Goal: Task Accomplishment & Management: Use online tool/utility

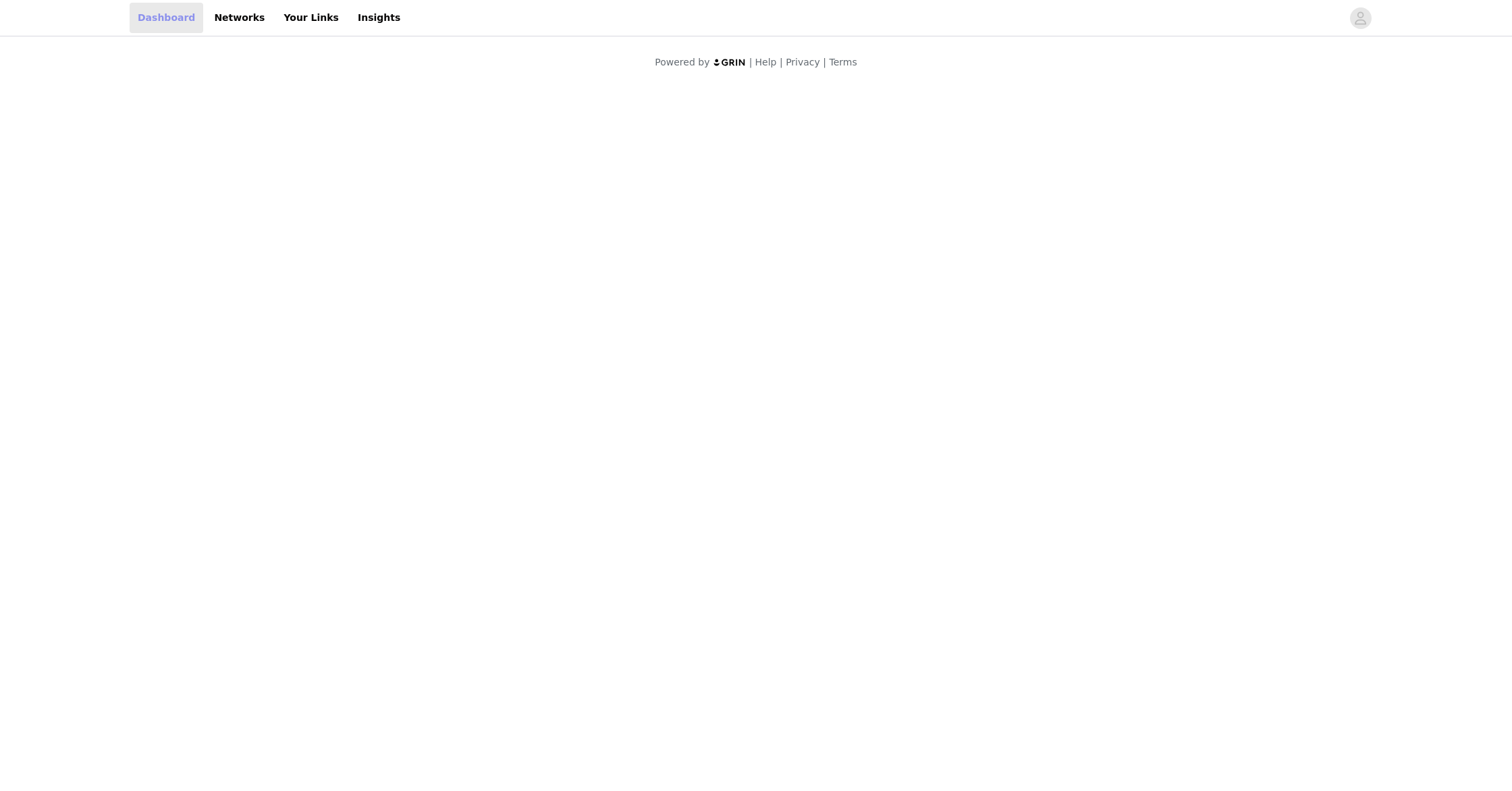
click at [156, 13] on link "Dashboard" at bounding box center [166, 17] width 74 height 30
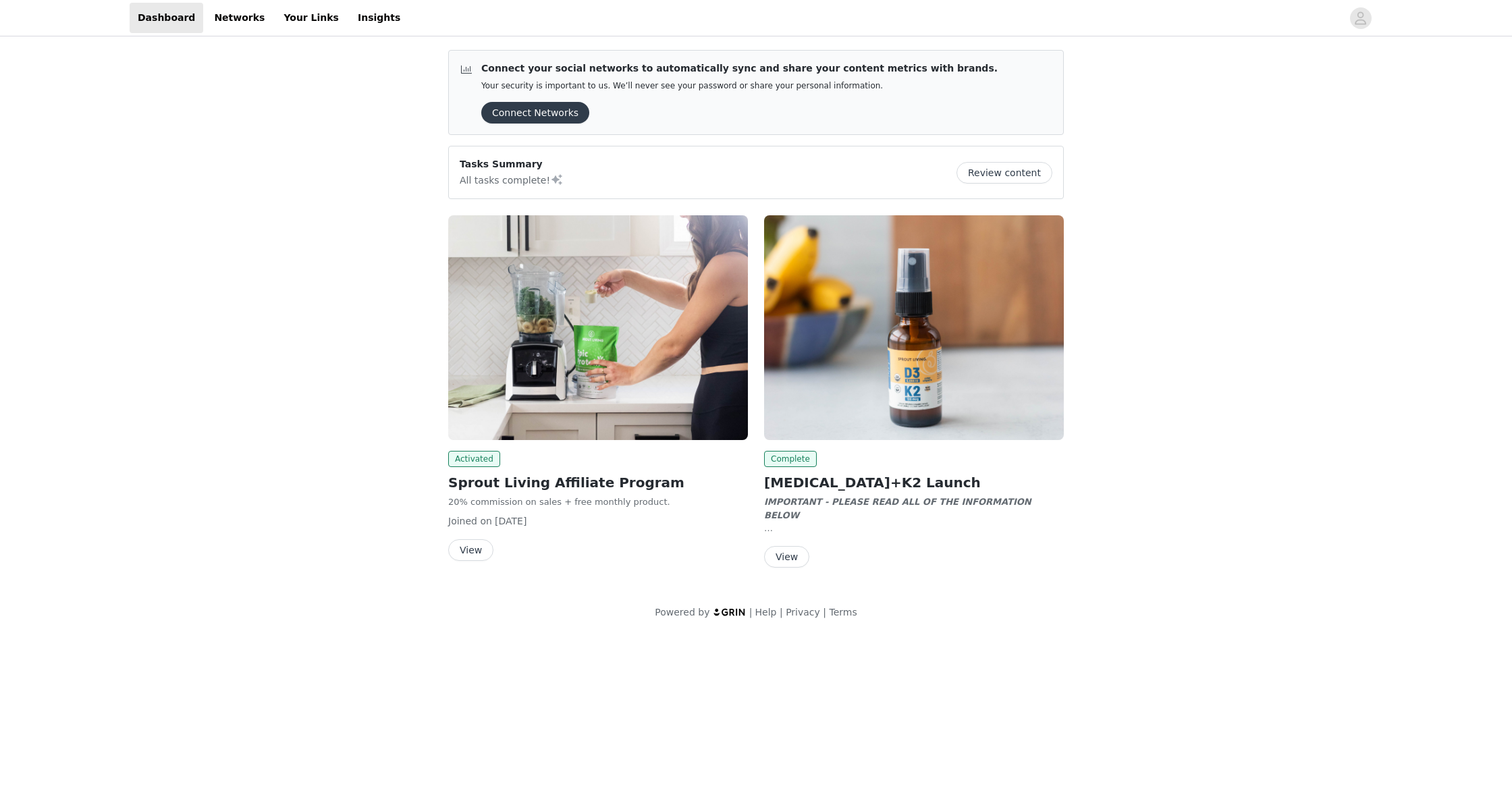
click at [510, 296] on img at bounding box center [598, 328] width 300 height 225
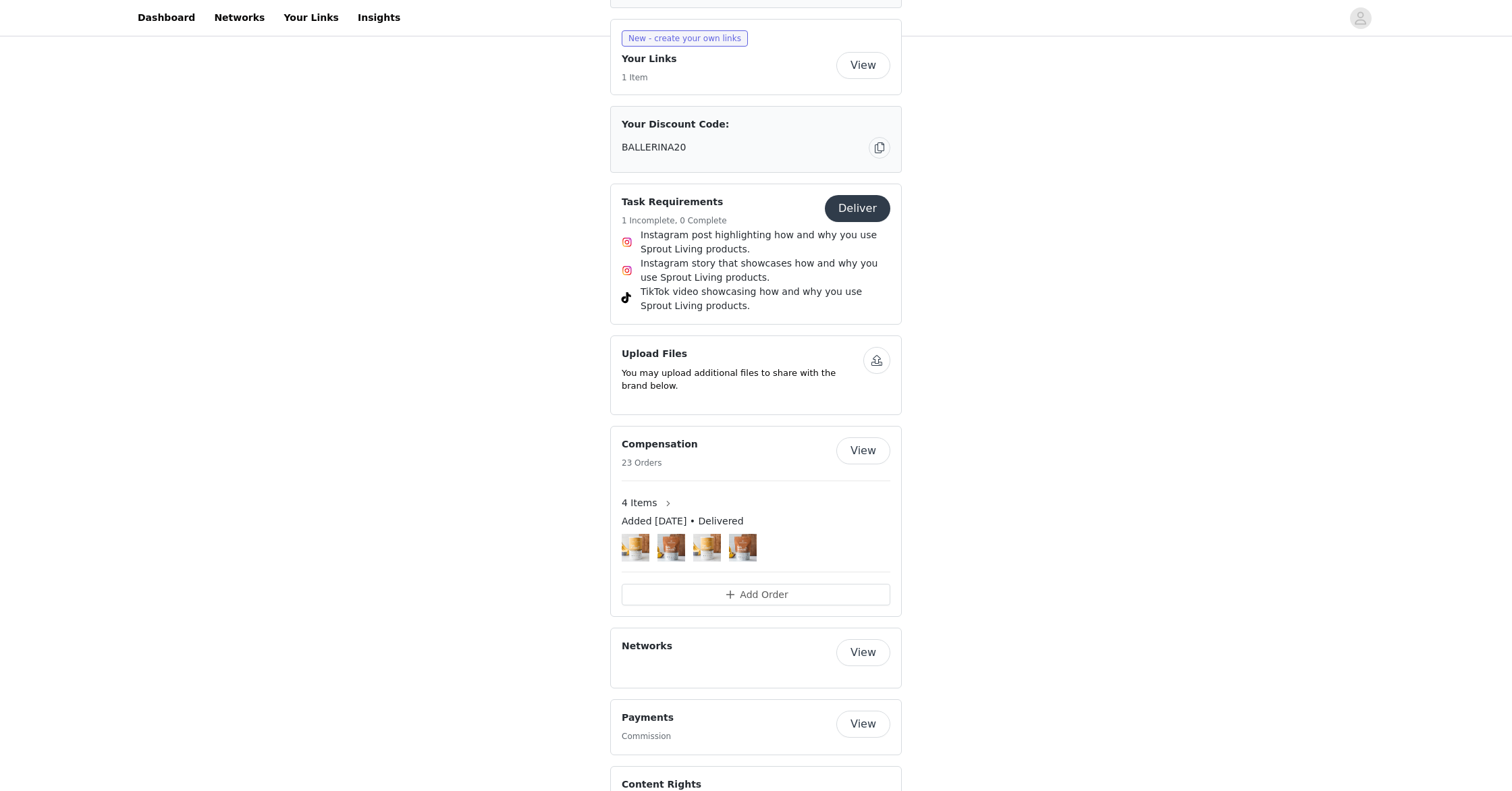
scroll to position [505, 0]
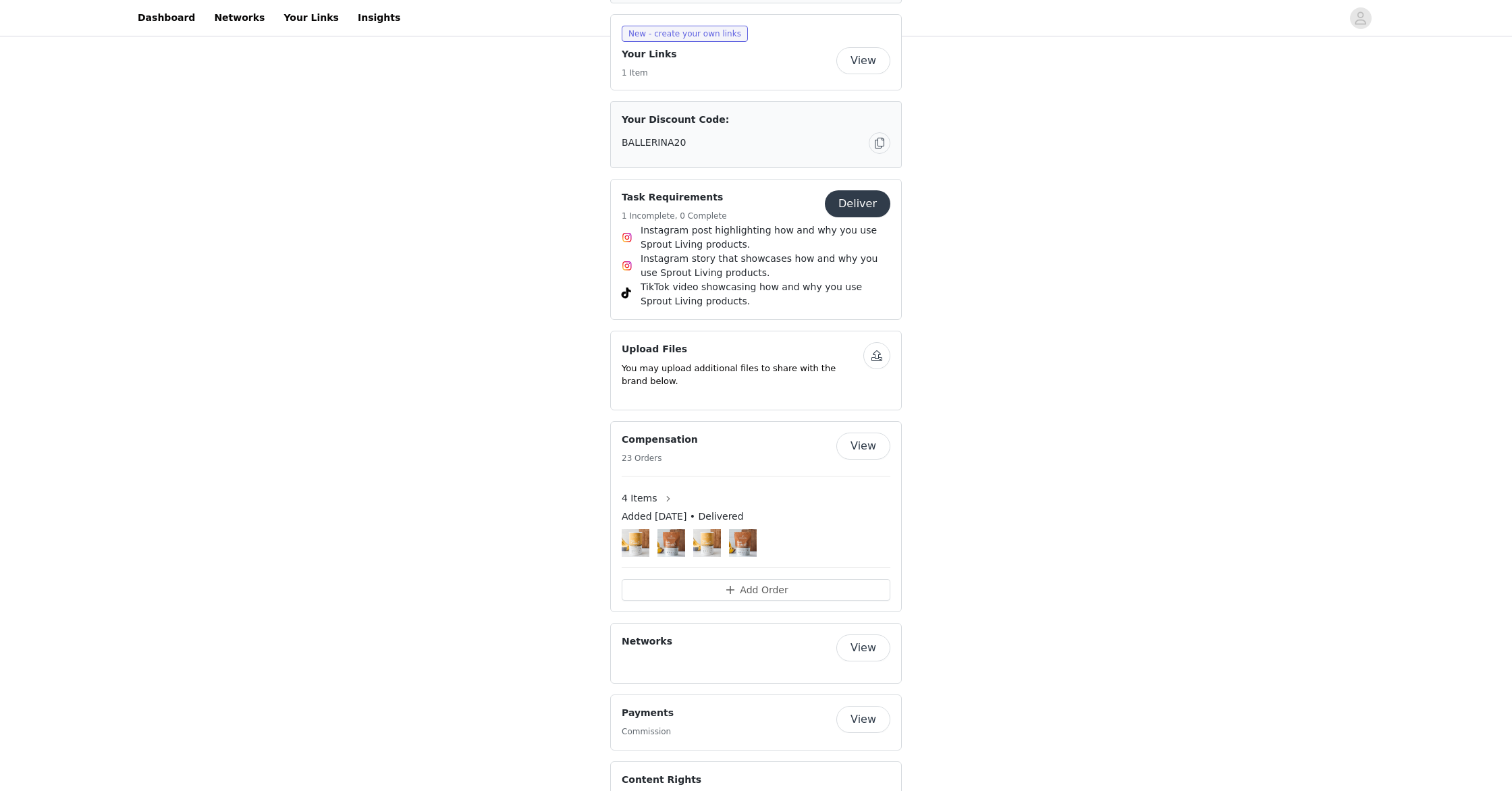
click at [850, 443] on button "View" at bounding box center [864, 446] width 54 height 27
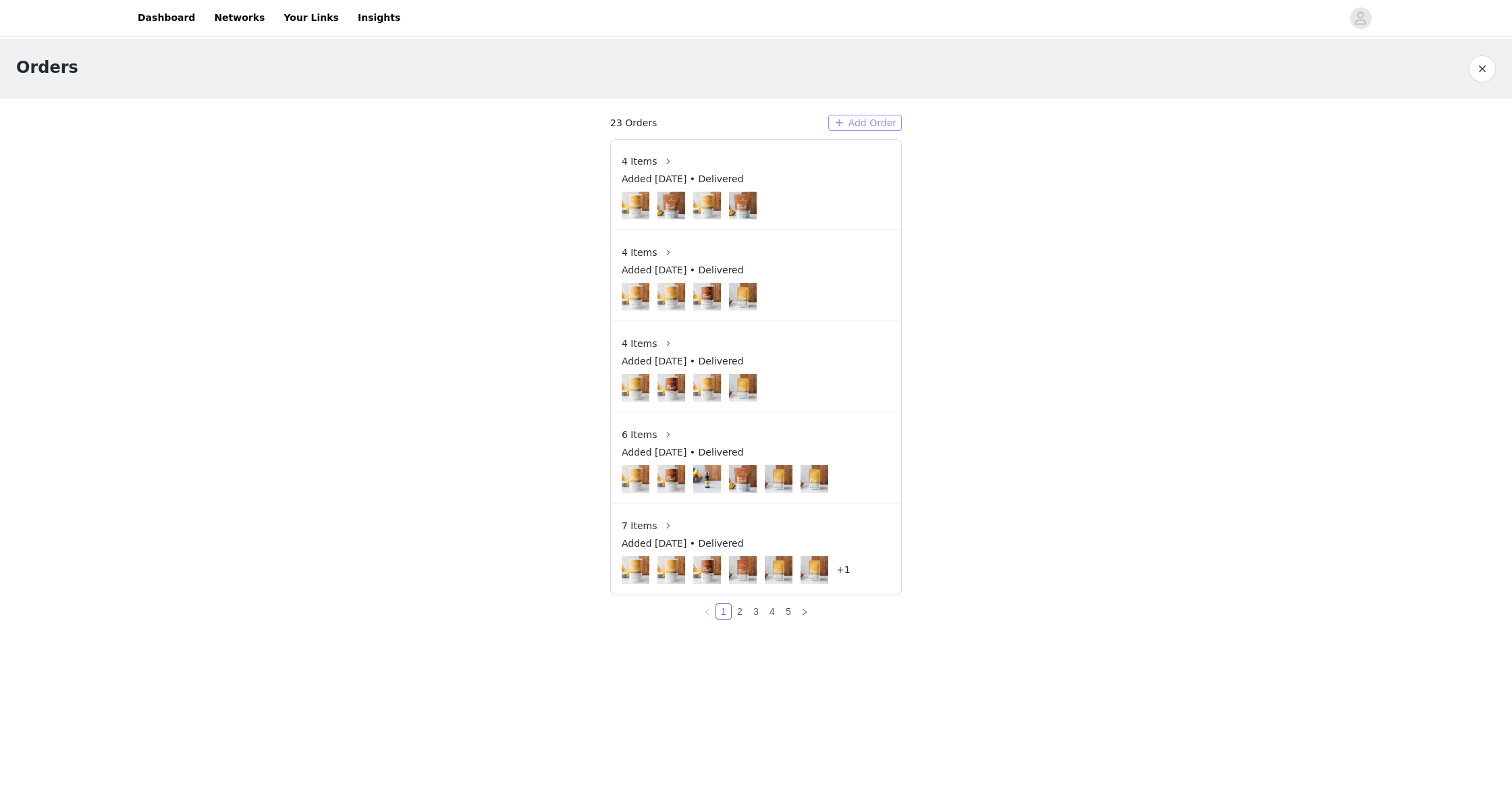
click at [892, 118] on button "Add Order" at bounding box center [864, 122] width 74 height 16
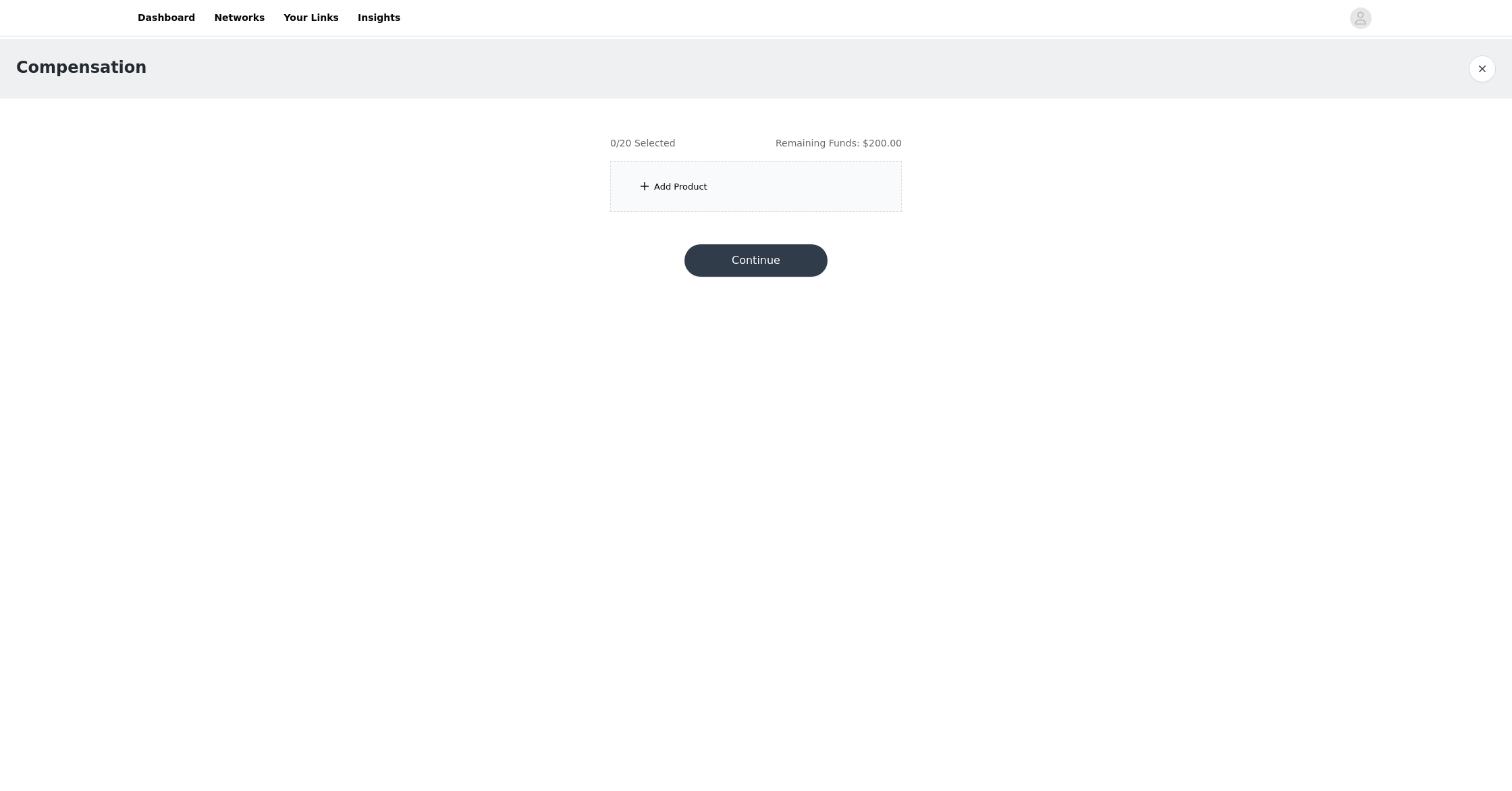
click at [798, 179] on div "Add Product" at bounding box center [756, 186] width 291 height 50
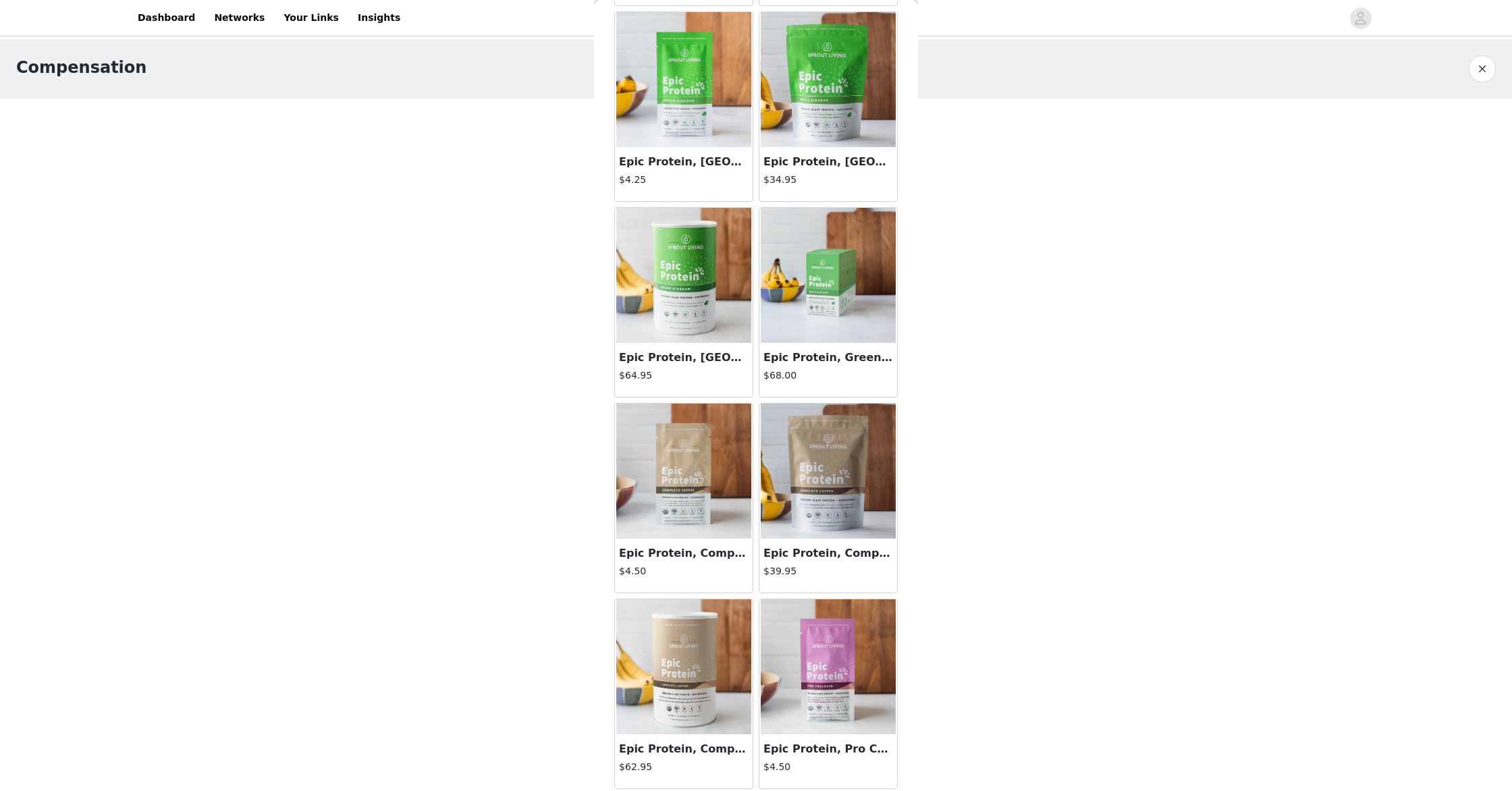
scroll to position [1577, 0]
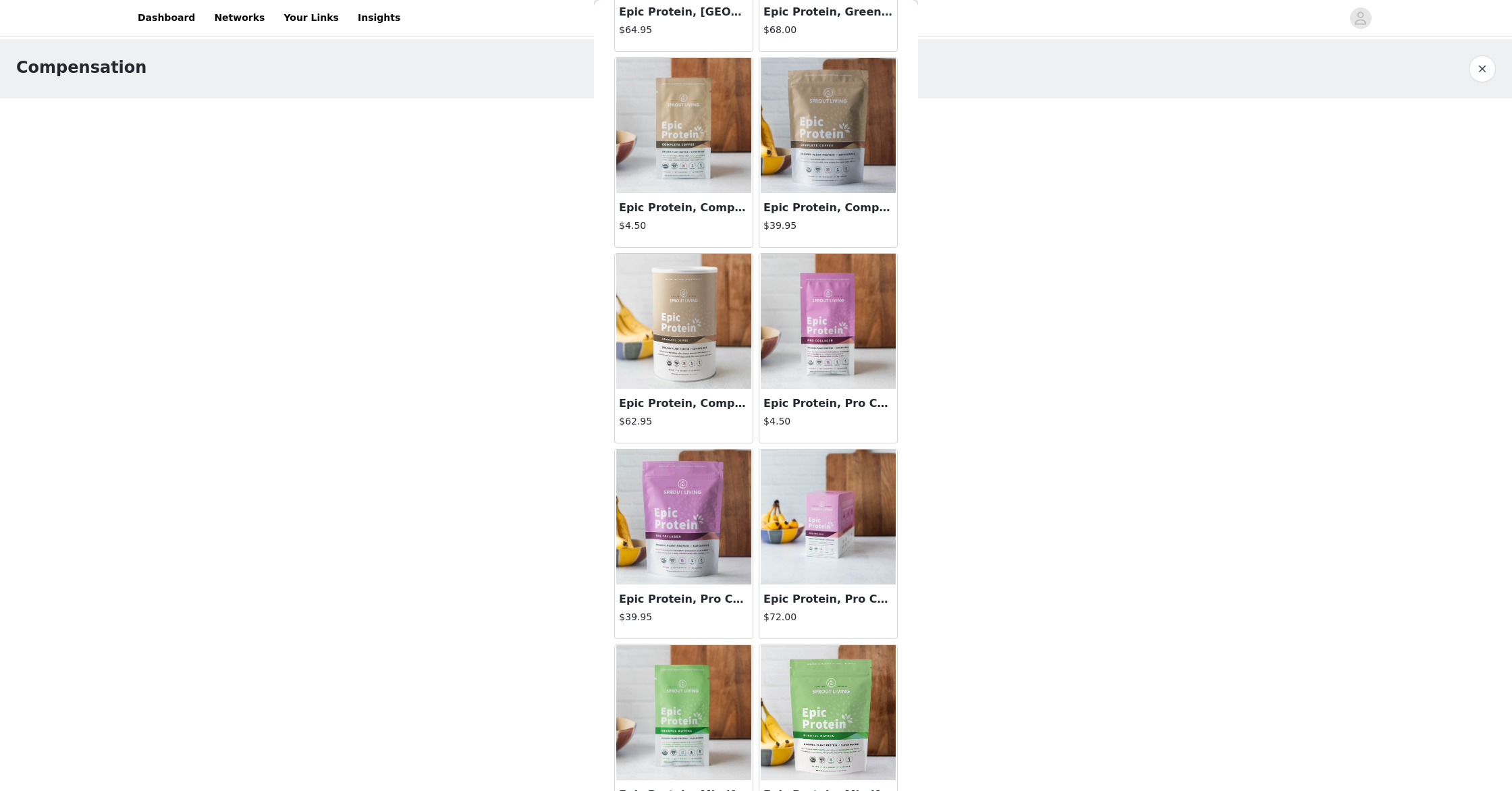
click at [668, 318] on img at bounding box center [684, 322] width 135 height 135
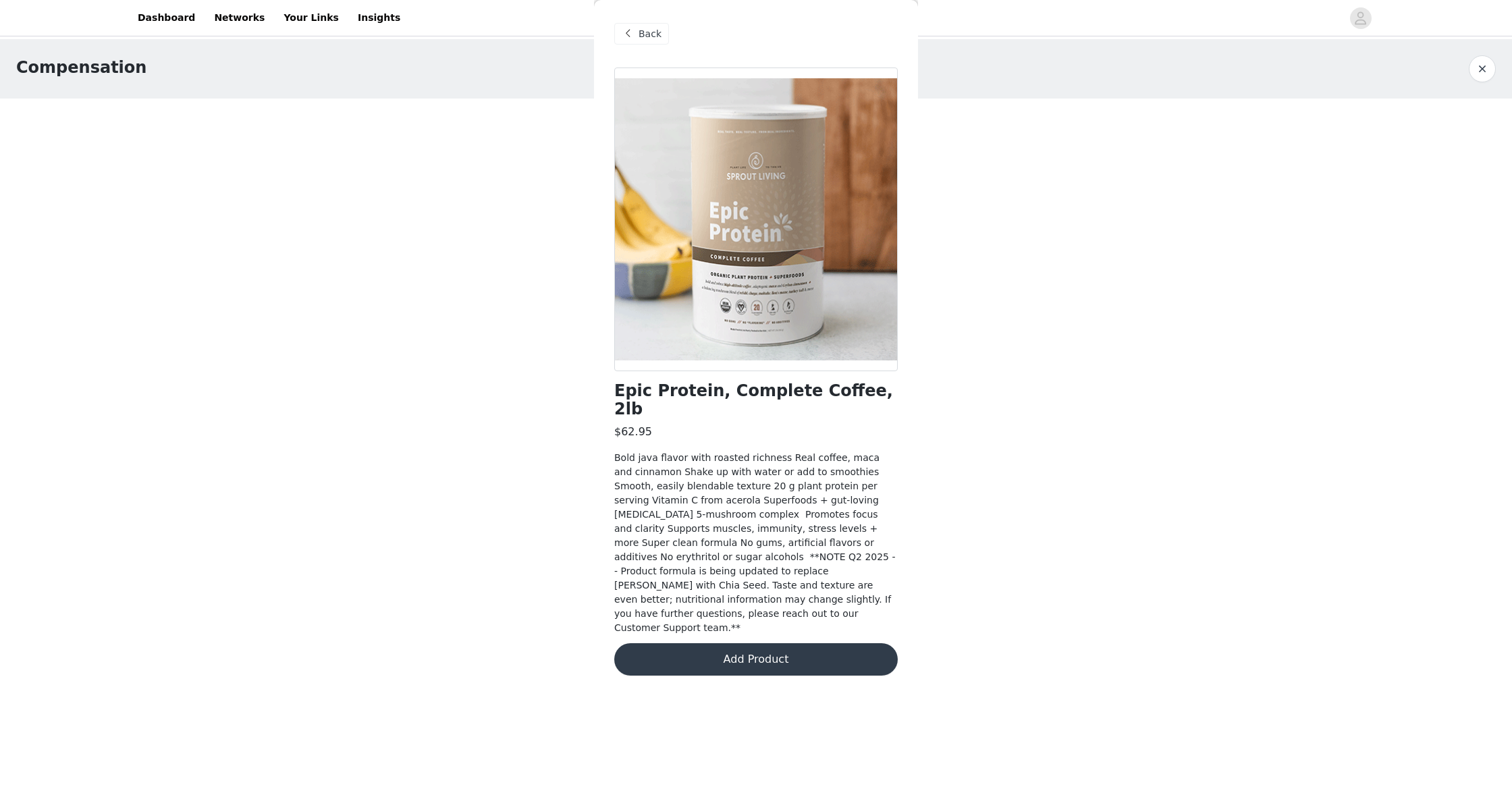
scroll to position [0, 0]
click at [723, 643] on button "Add Product" at bounding box center [756, 659] width 284 height 33
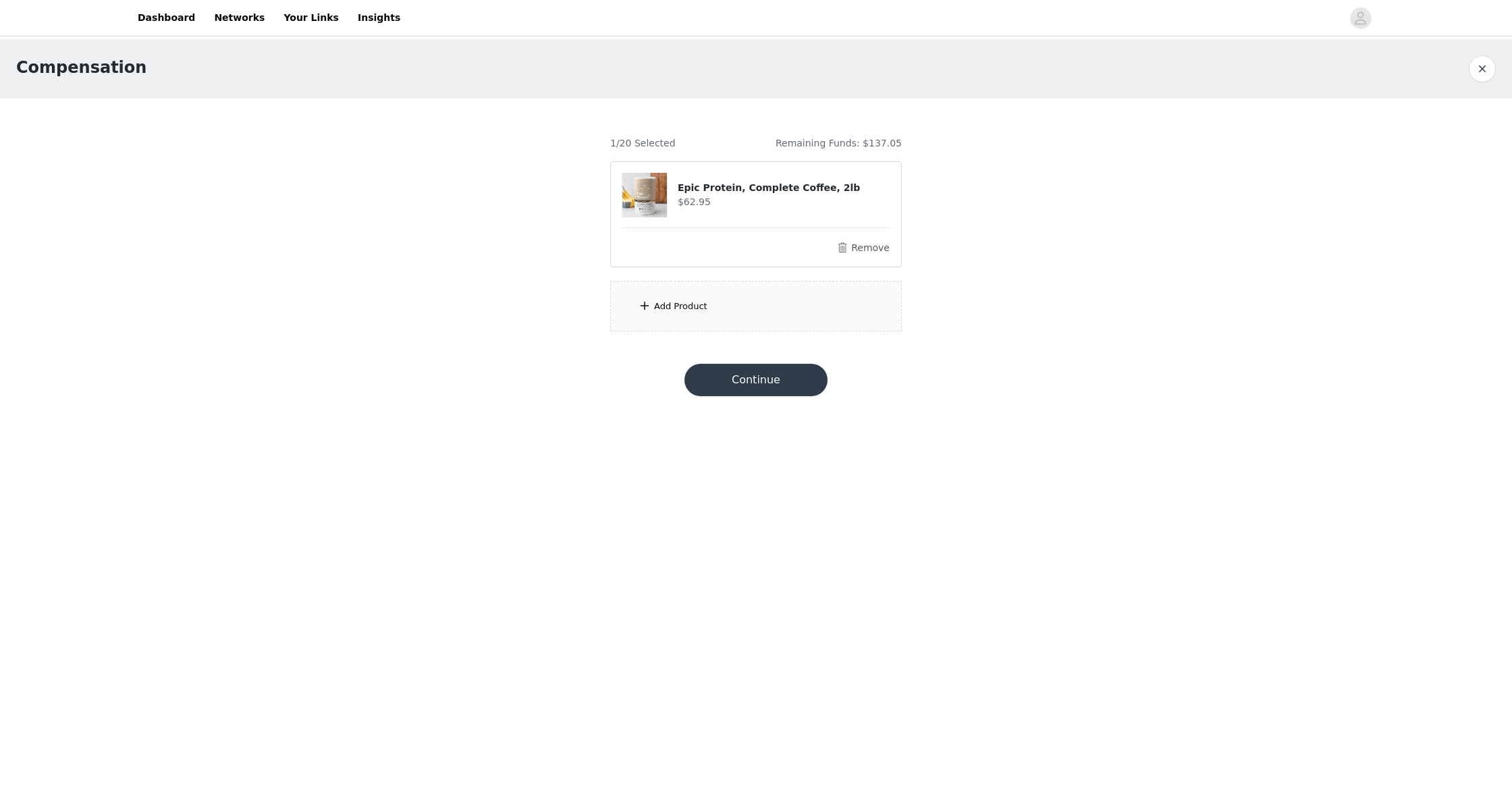
click at [727, 285] on div "Add Product" at bounding box center [756, 305] width 291 height 50
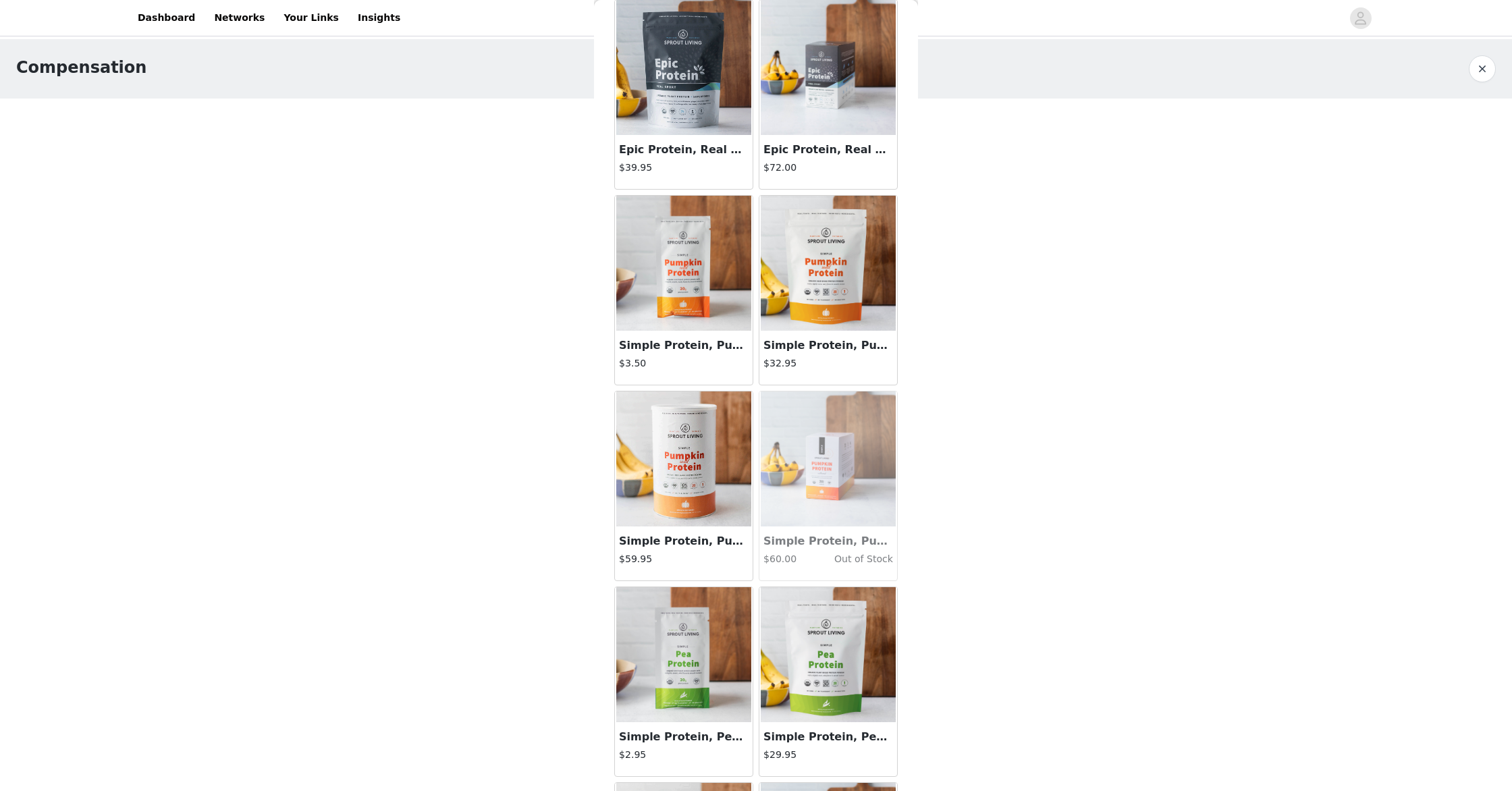
scroll to position [3572, 0]
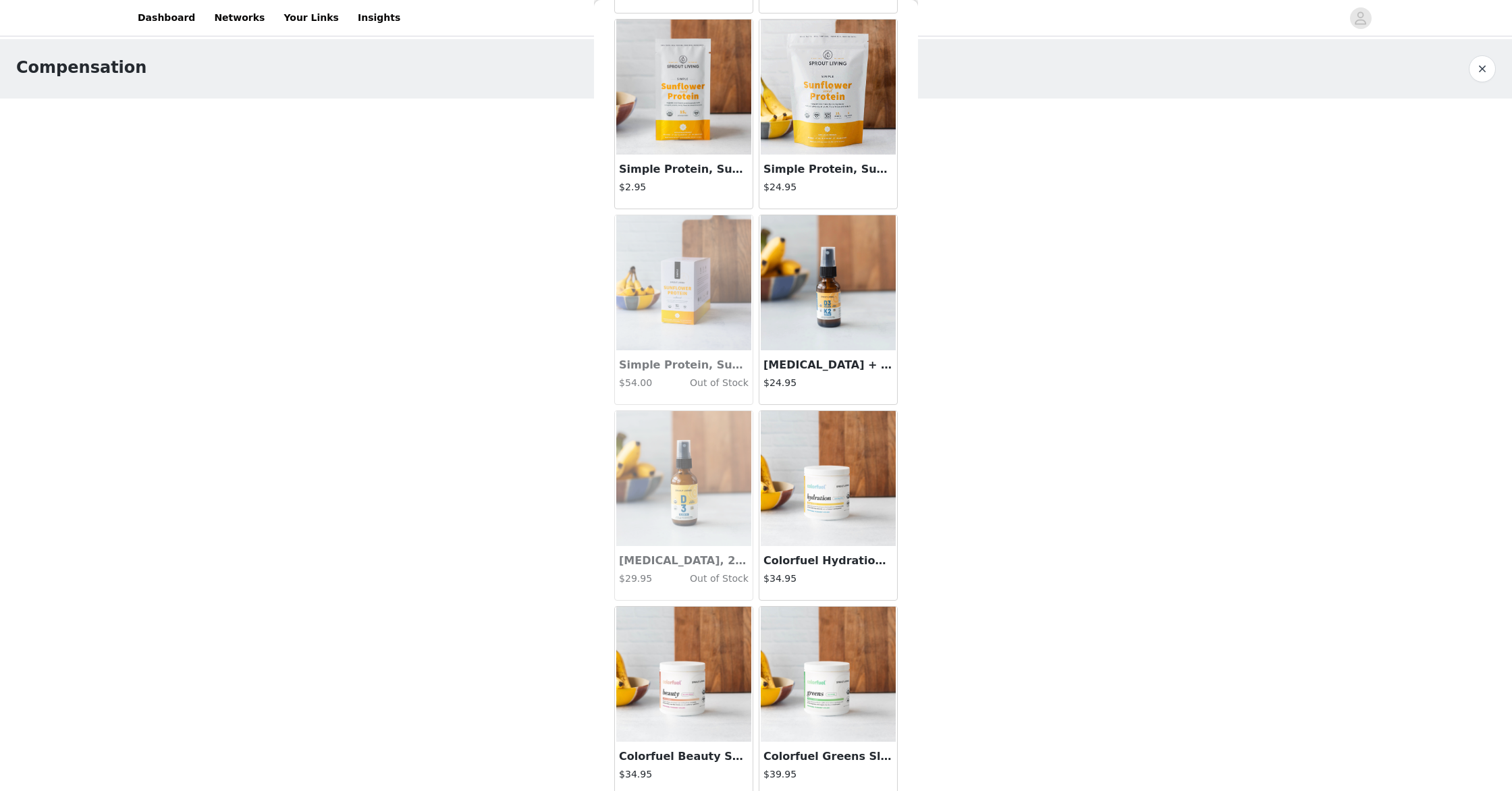
click at [850, 283] on img at bounding box center [828, 283] width 135 height 135
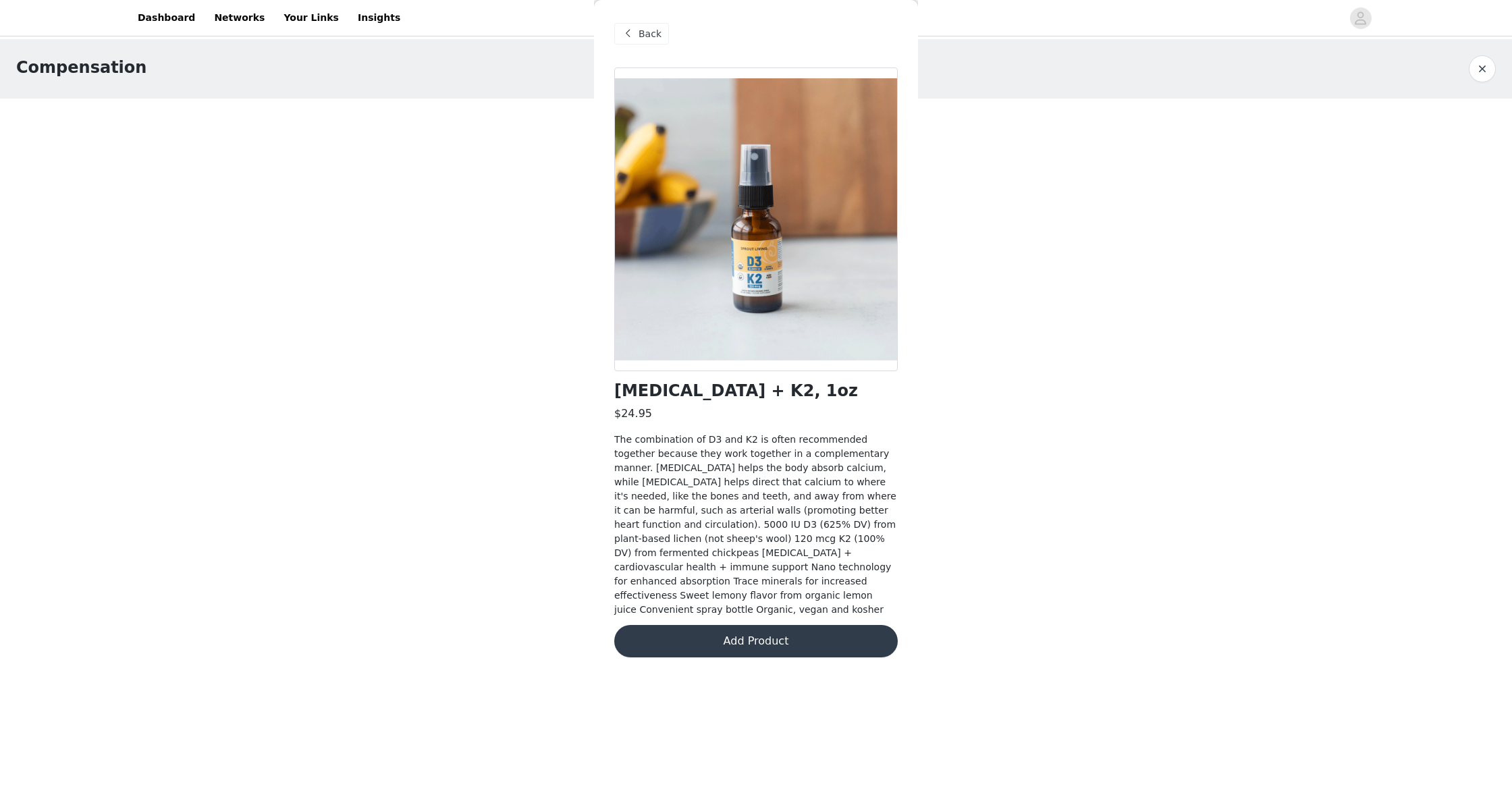
scroll to position [0, 0]
click at [726, 638] on button "Add Product" at bounding box center [756, 641] width 284 height 33
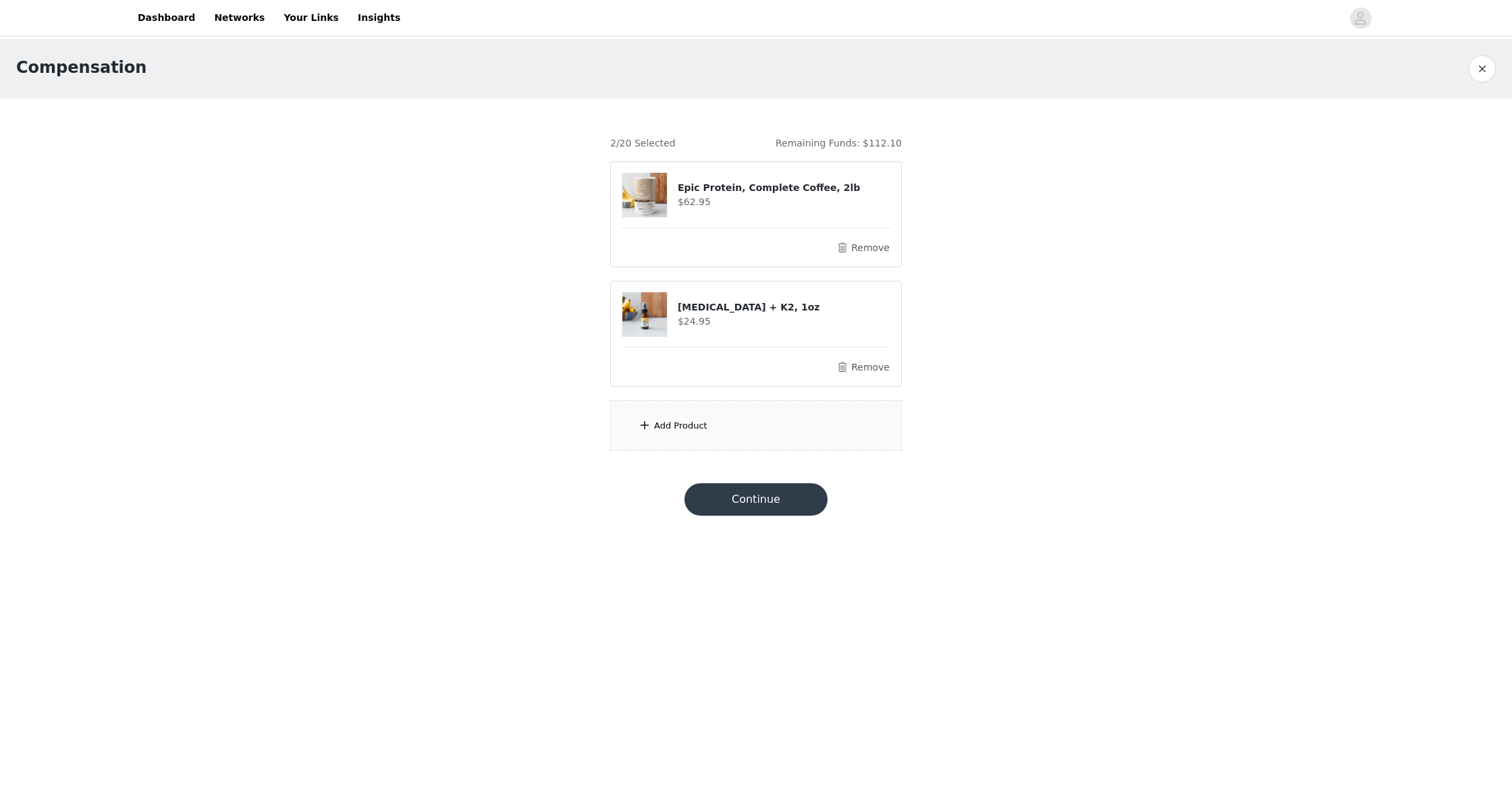
click at [730, 422] on div "Add Product" at bounding box center [756, 425] width 291 height 50
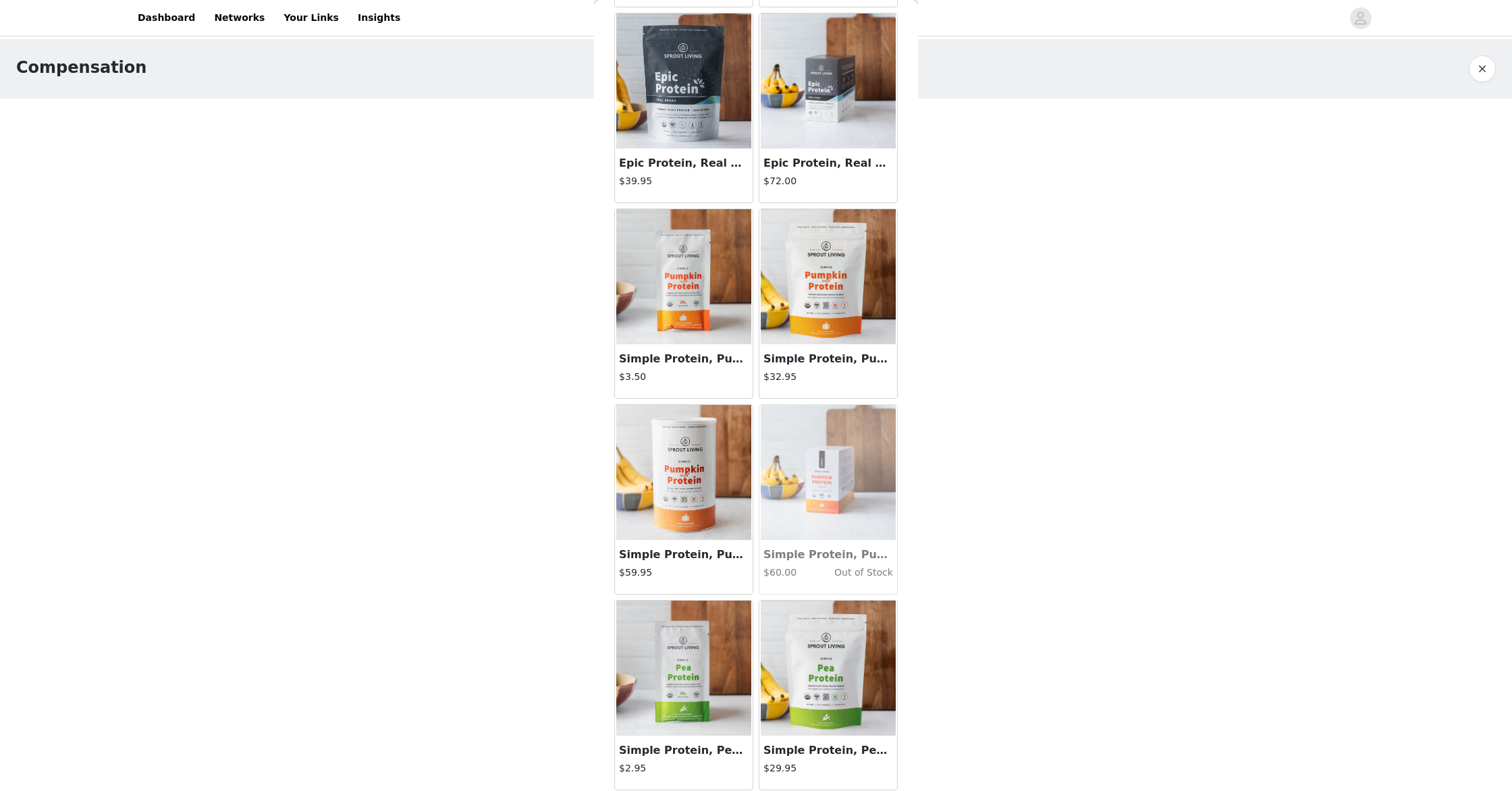
scroll to position [2586, 0]
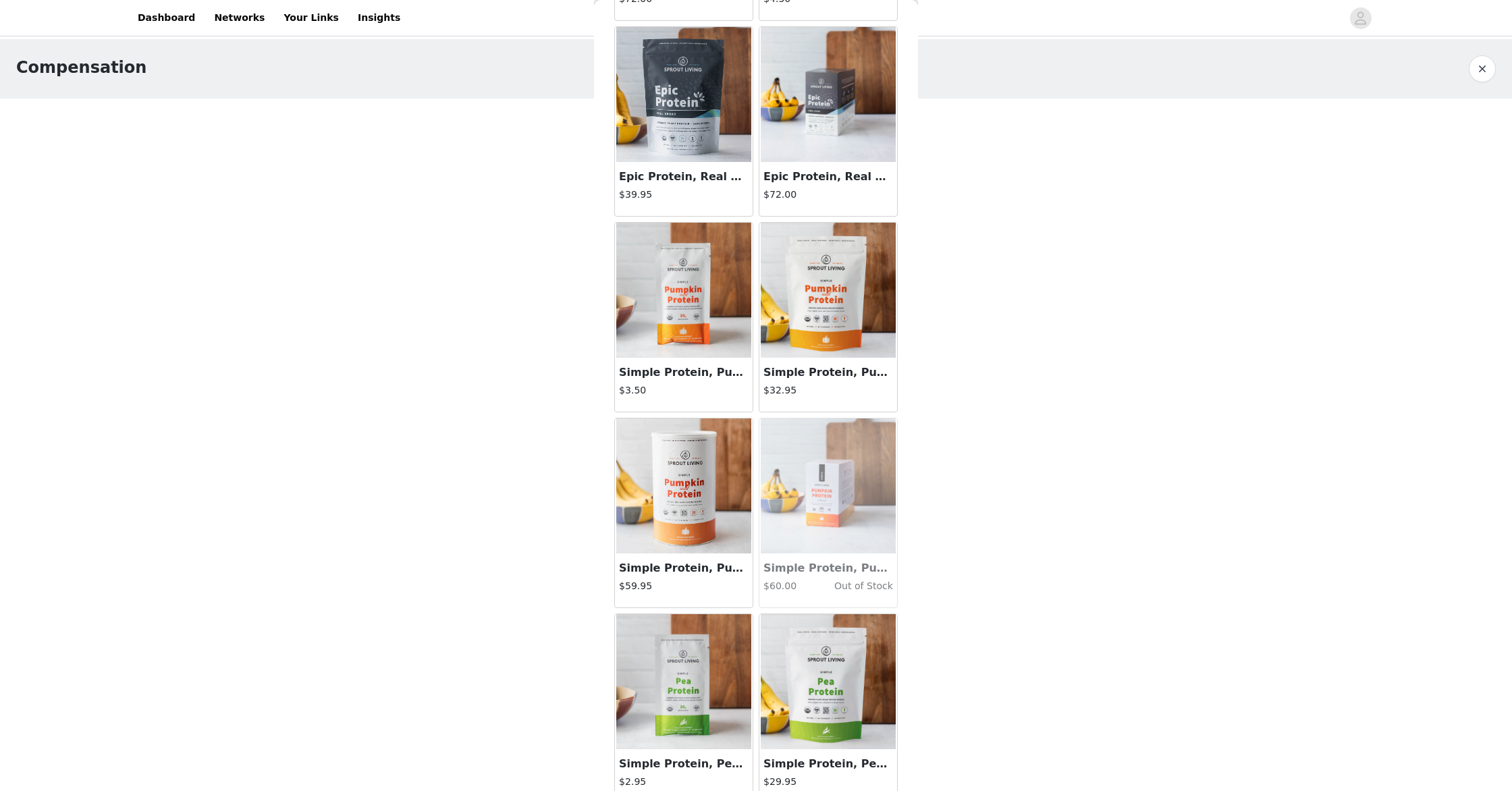
click at [688, 485] on img at bounding box center [684, 486] width 135 height 135
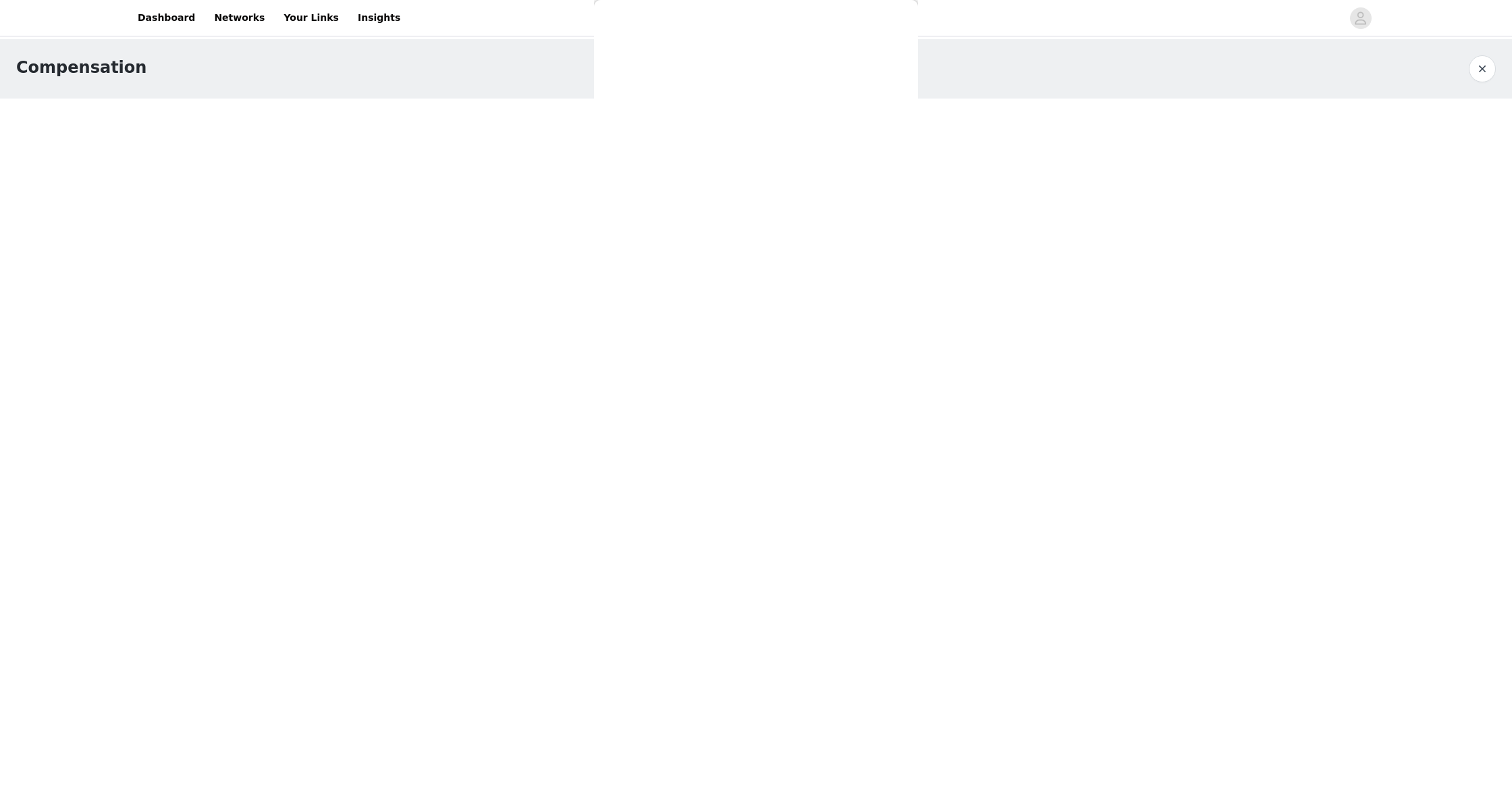
scroll to position [0, 0]
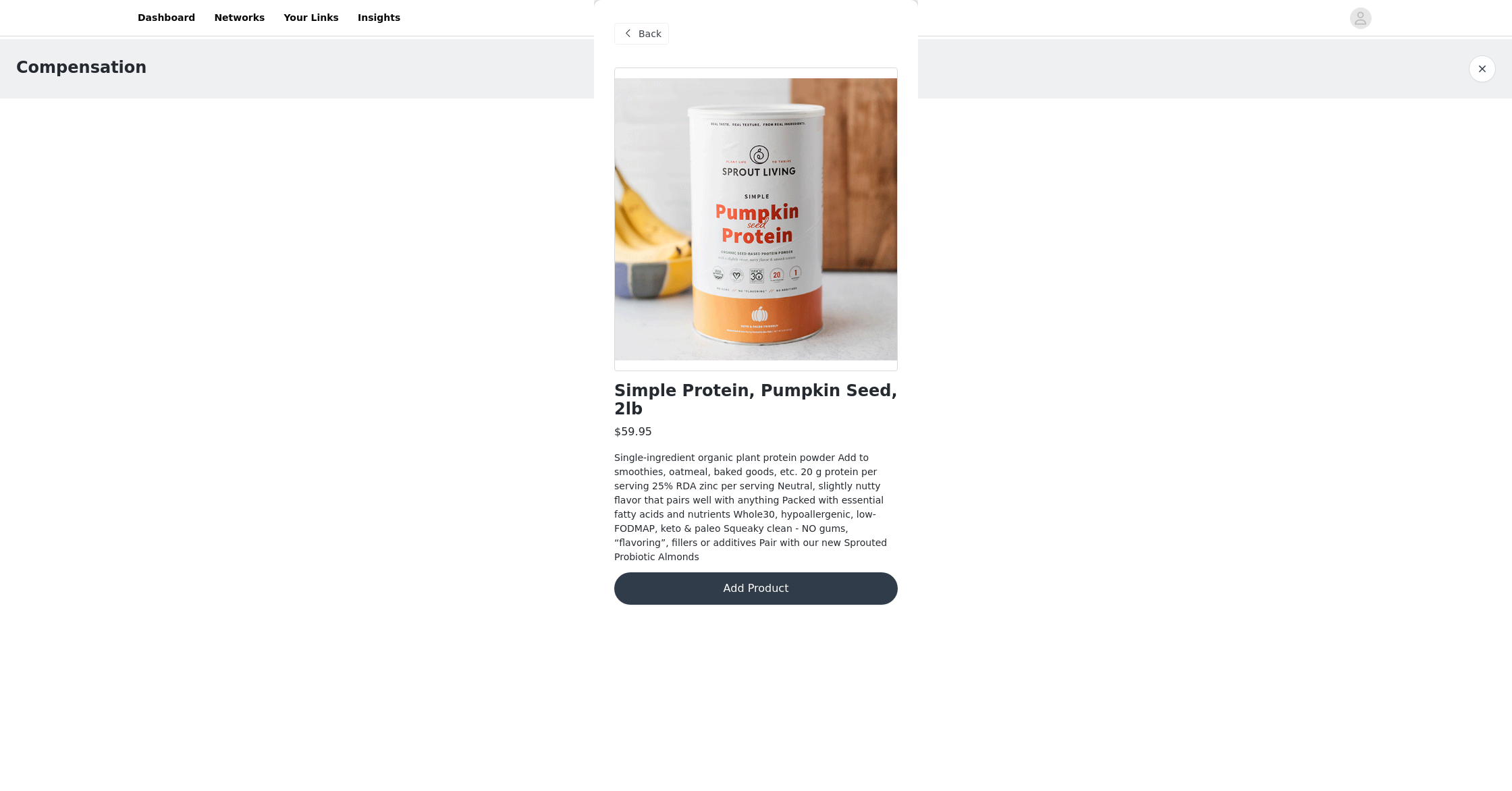
click at [720, 573] on button "Add Product" at bounding box center [756, 589] width 284 height 33
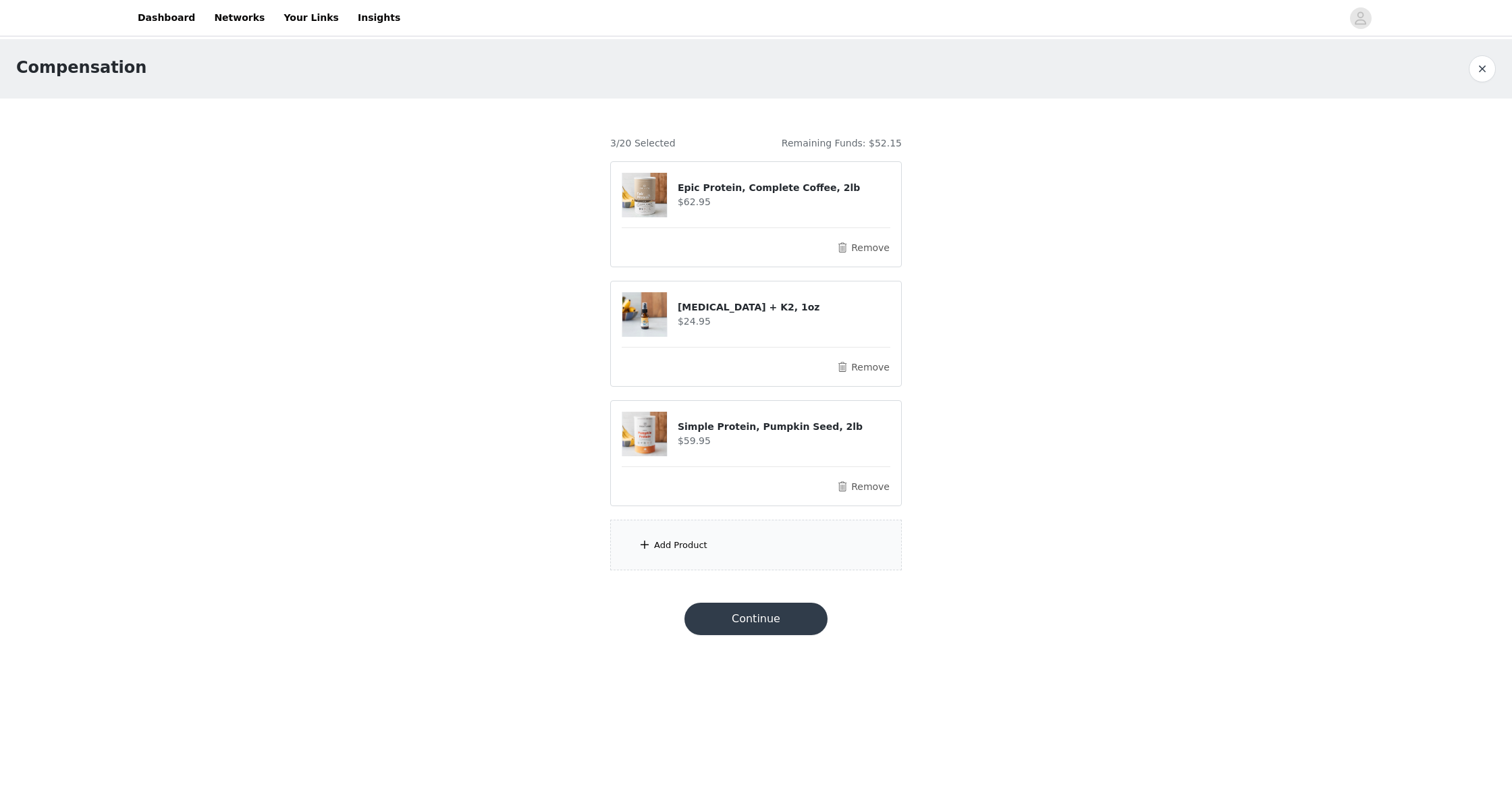
click at [718, 554] on div "Add Product" at bounding box center [756, 545] width 291 height 50
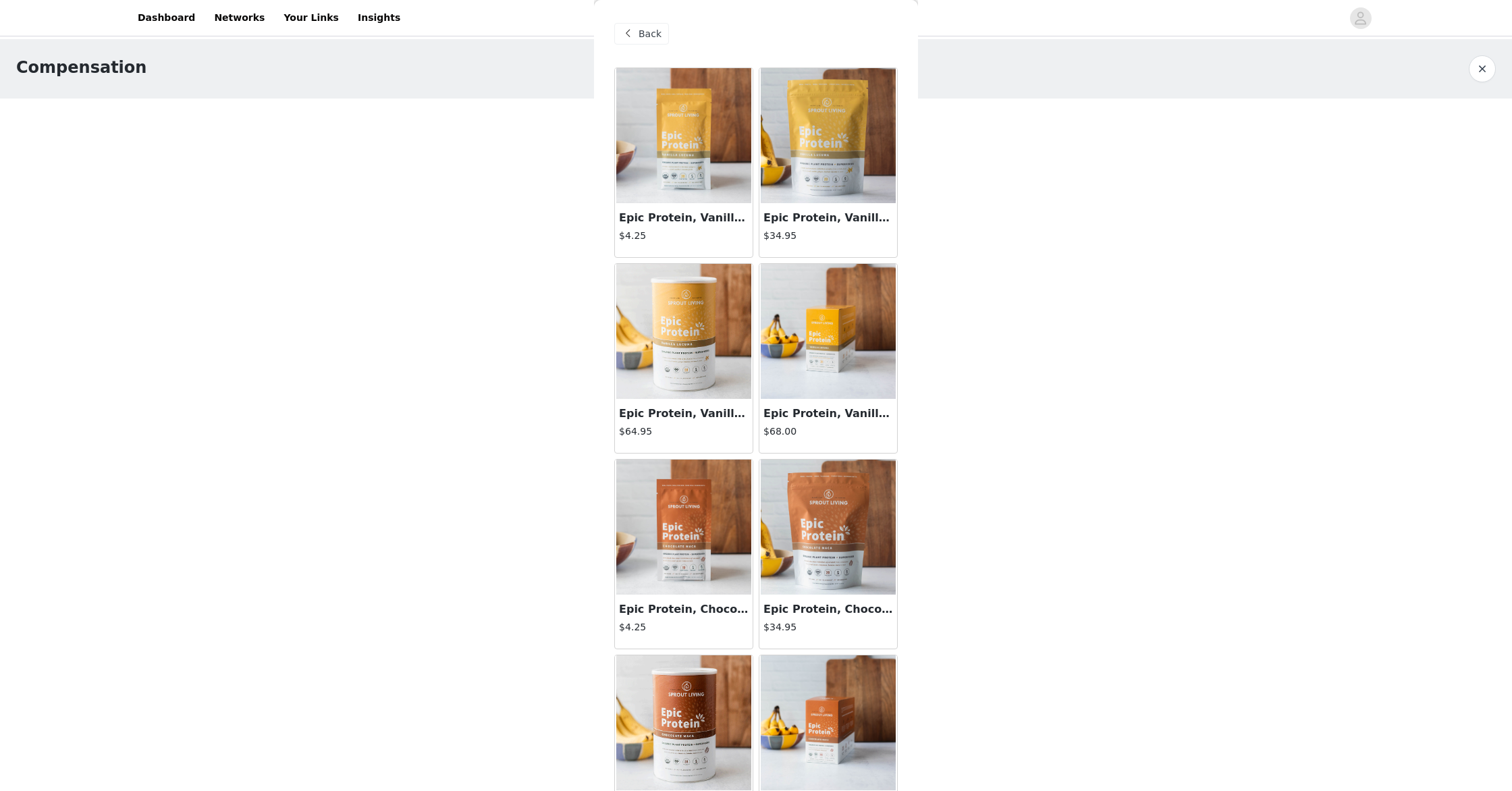
click at [843, 129] on img at bounding box center [828, 136] width 135 height 135
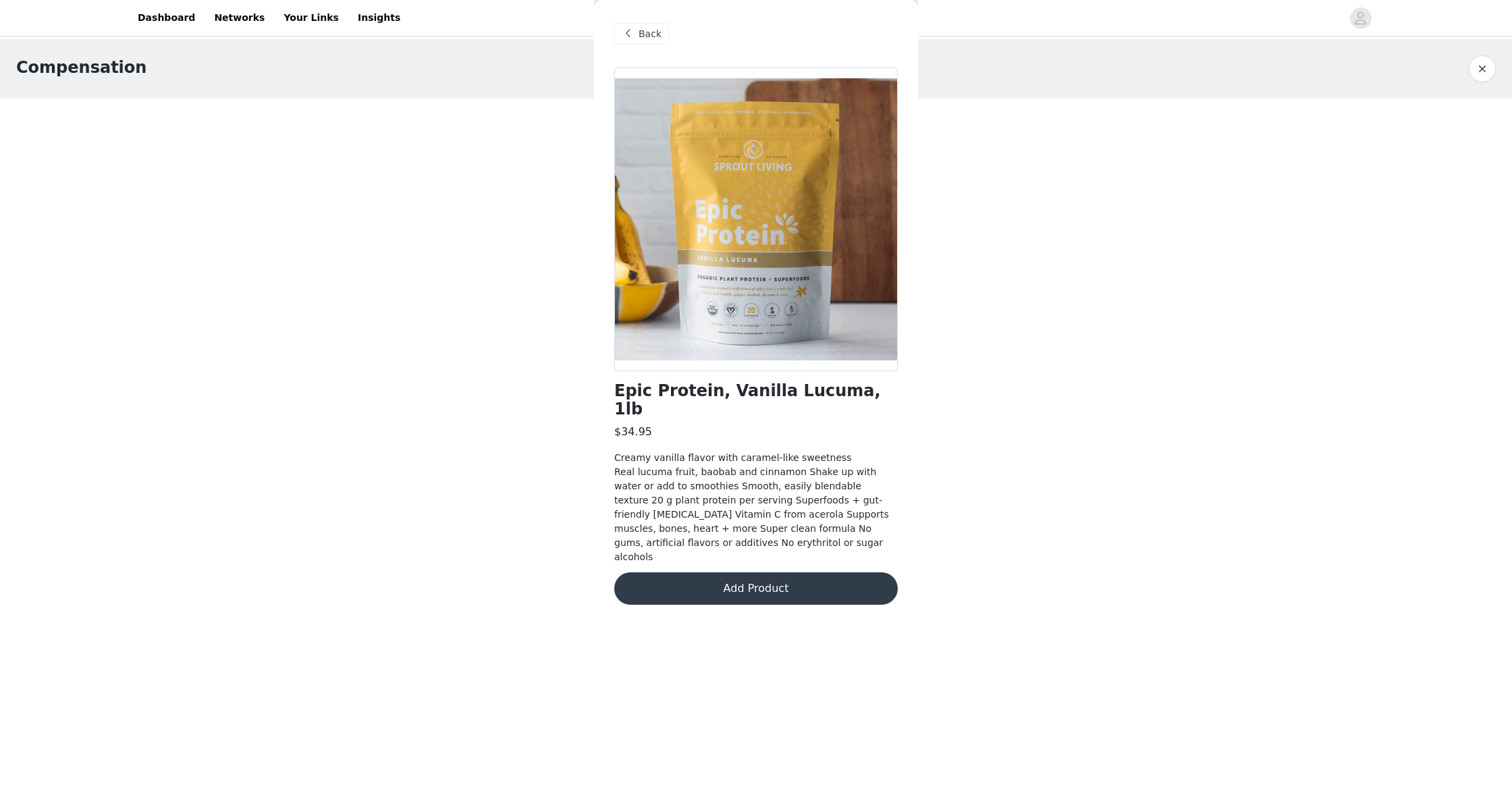
click at [835, 573] on button "Add Product" at bounding box center [756, 589] width 284 height 33
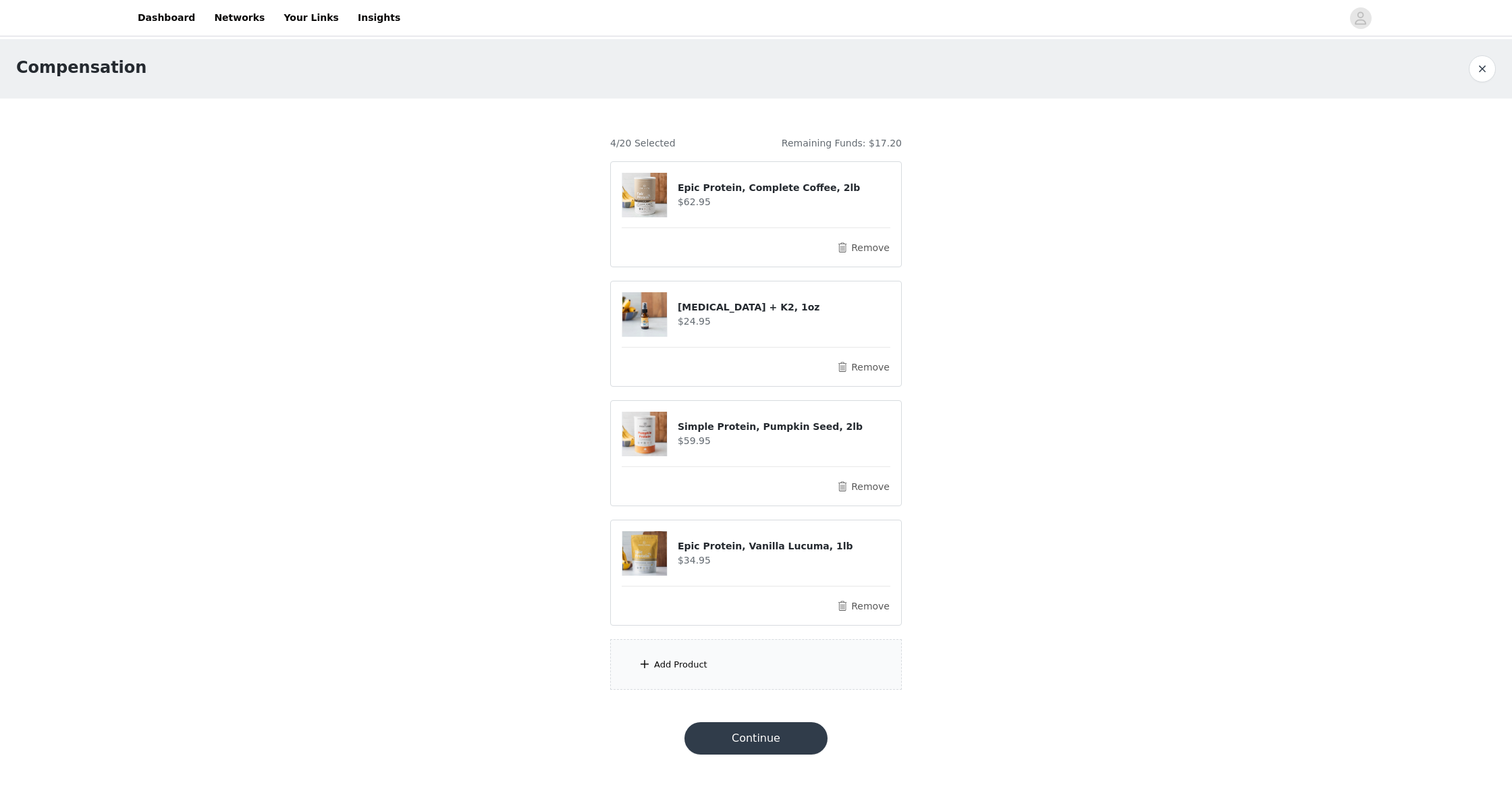
click at [697, 659] on div "Add Product" at bounding box center [680, 665] width 53 height 13
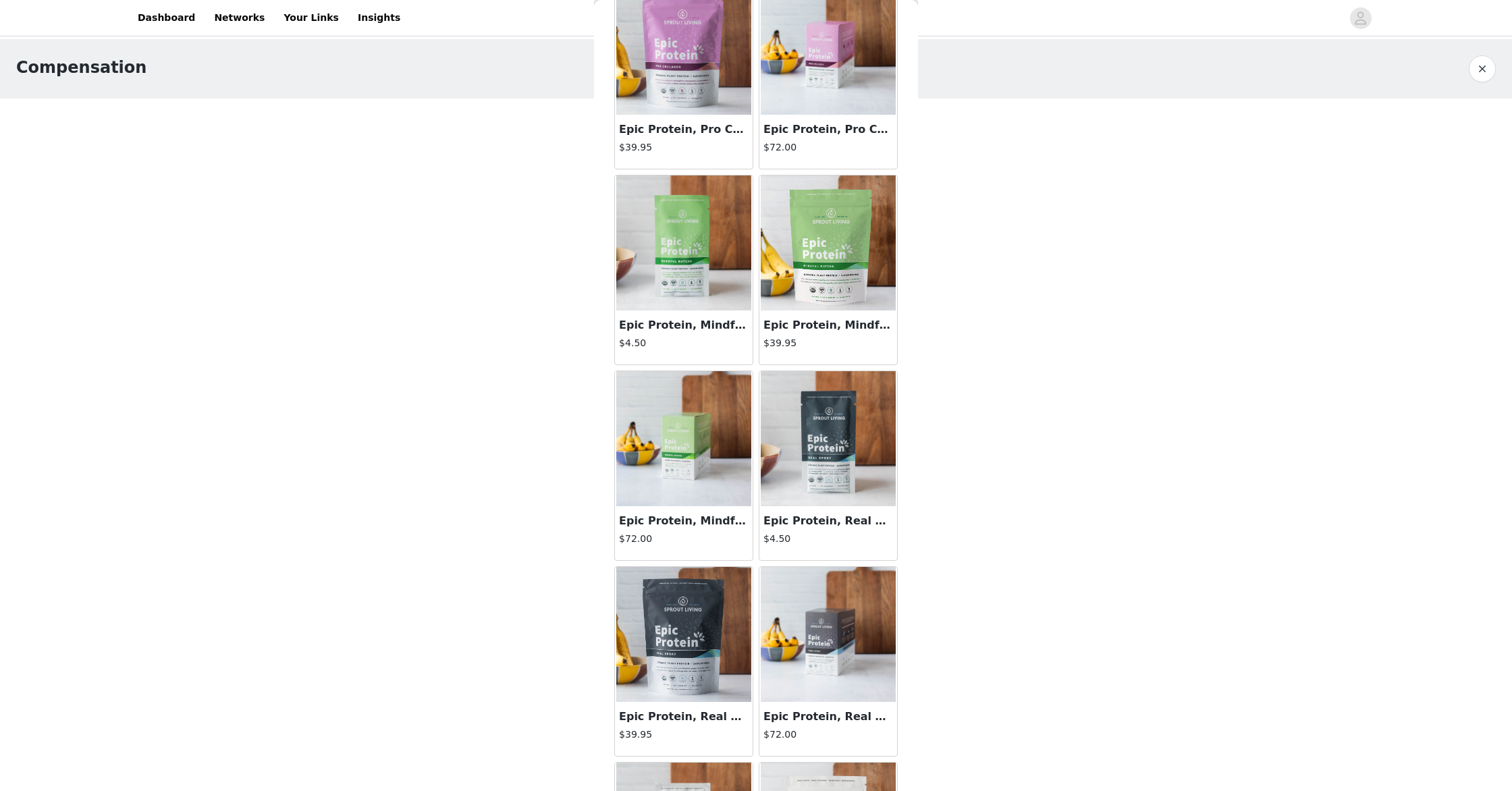
scroll to position [1958, 0]
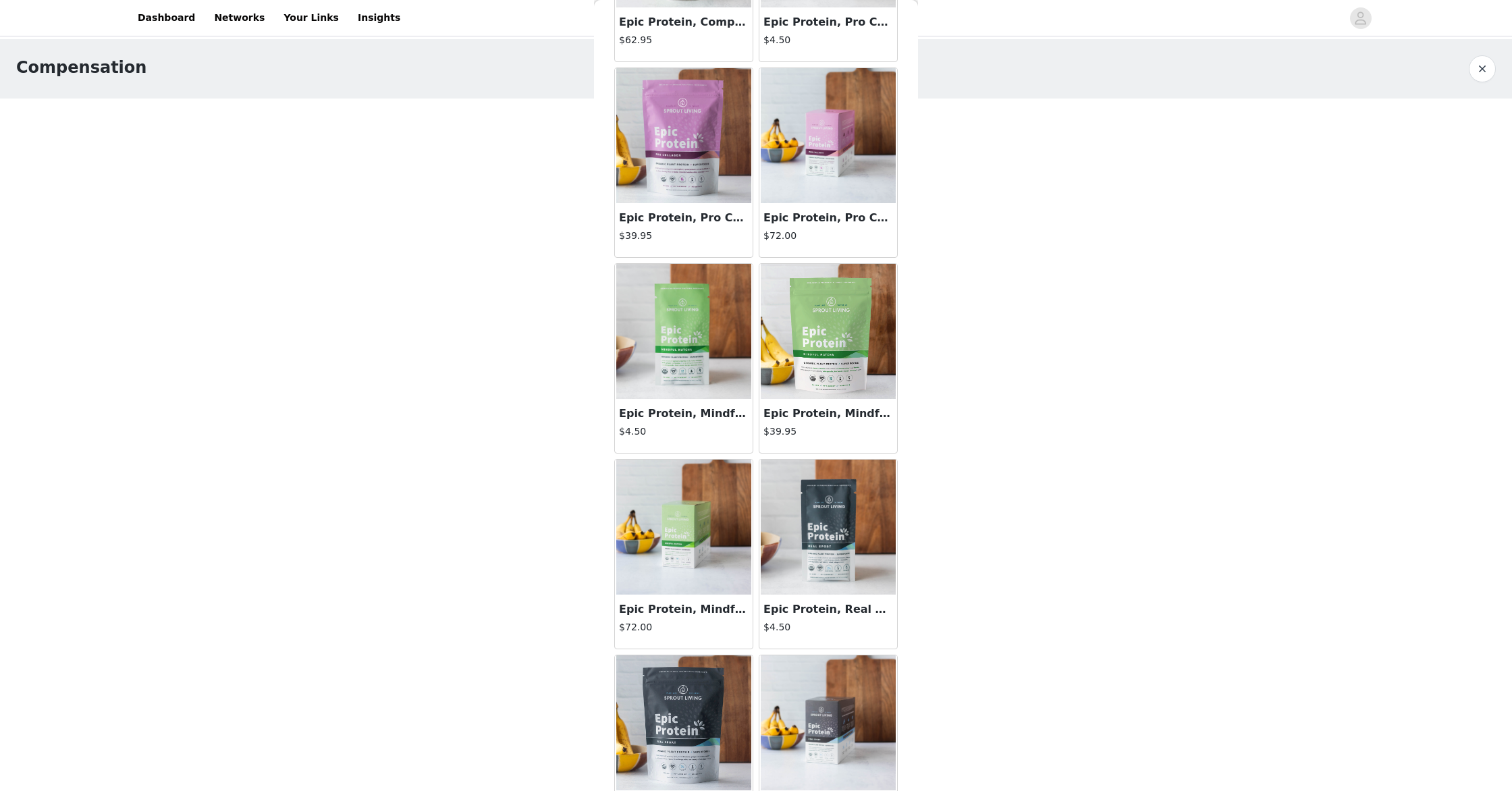
click at [735, 297] on img at bounding box center [684, 332] width 135 height 135
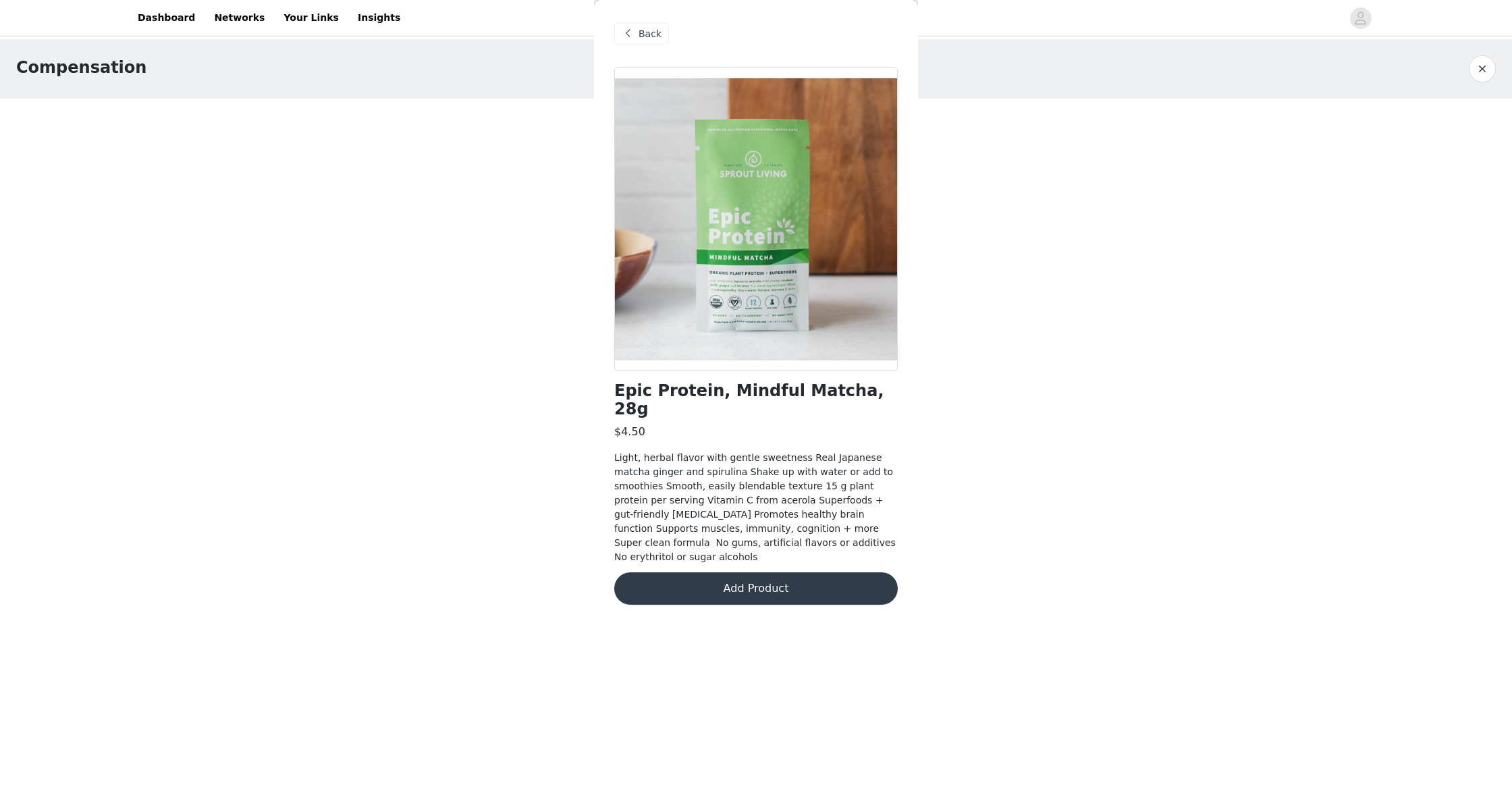
scroll to position [0, 0]
click at [747, 573] on button "Add Product" at bounding box center [756, 589] width 284 height 33
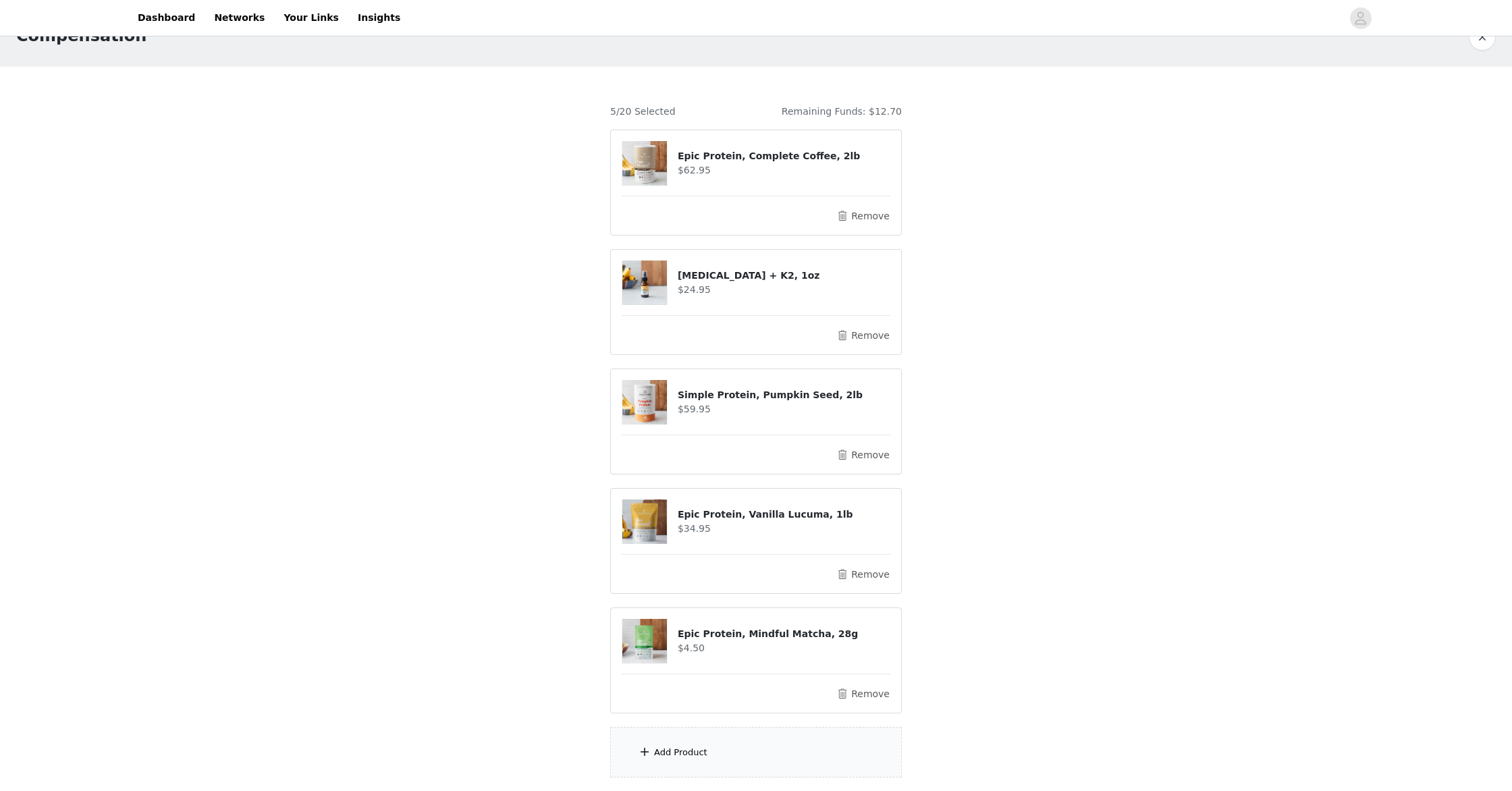
scroll to position [99, 0]
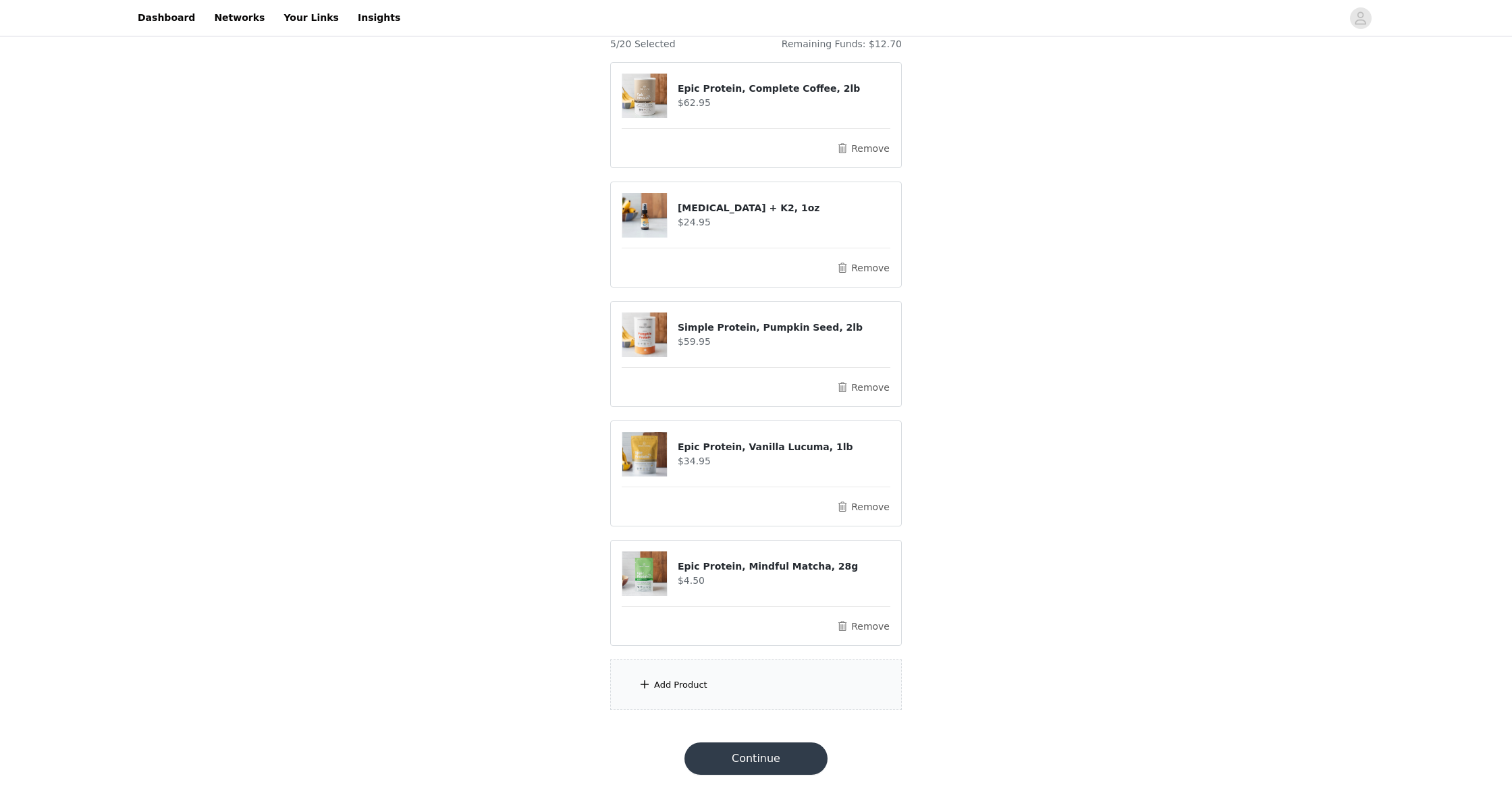
click at [699, 687] on div "Add Product" at bounding box center [680, 685] width 53 height 13
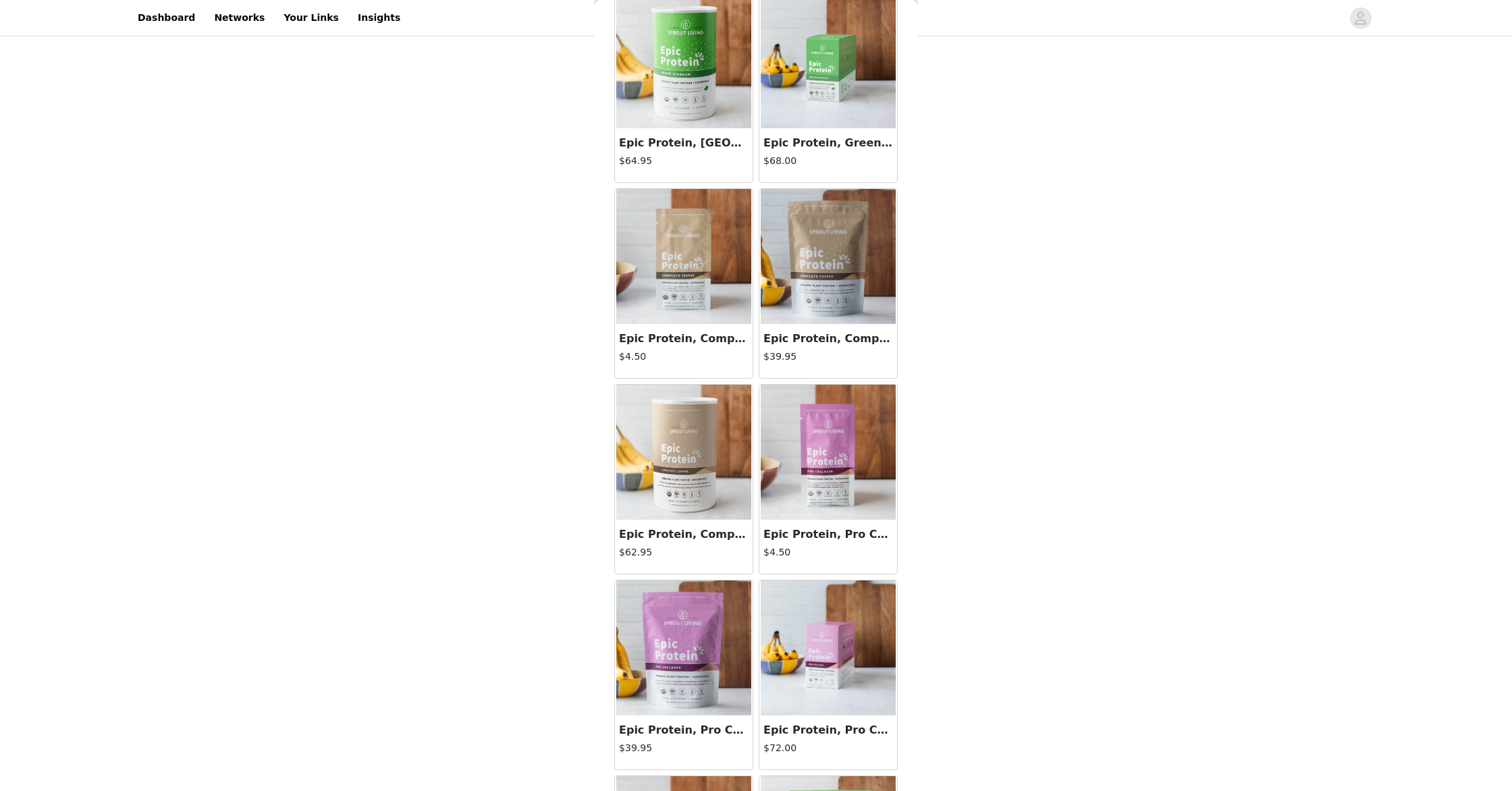
scroll to position [2119, 0]
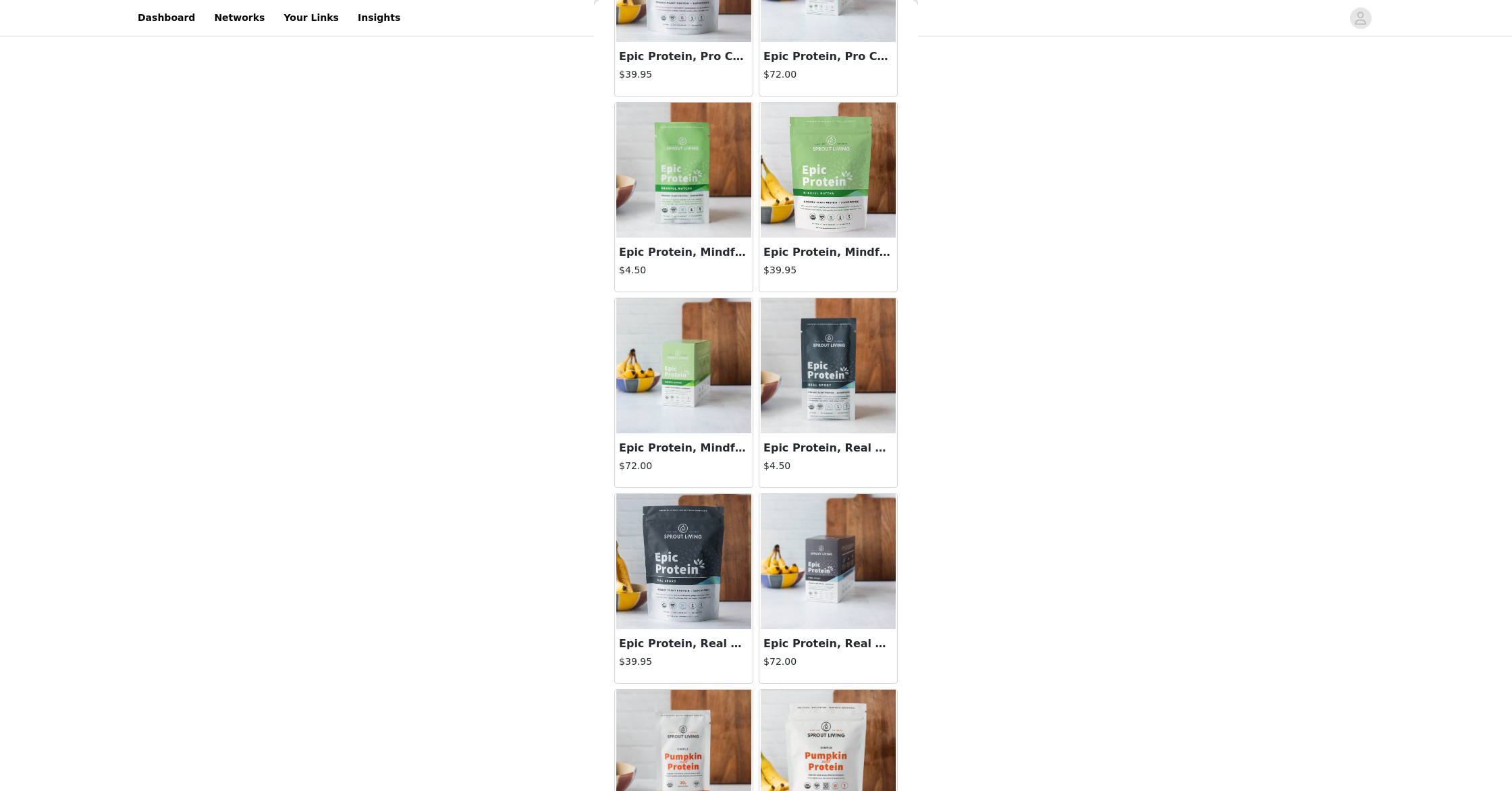
click at [697, 129] on img at bounding box center [684, 170] width 135 height 135
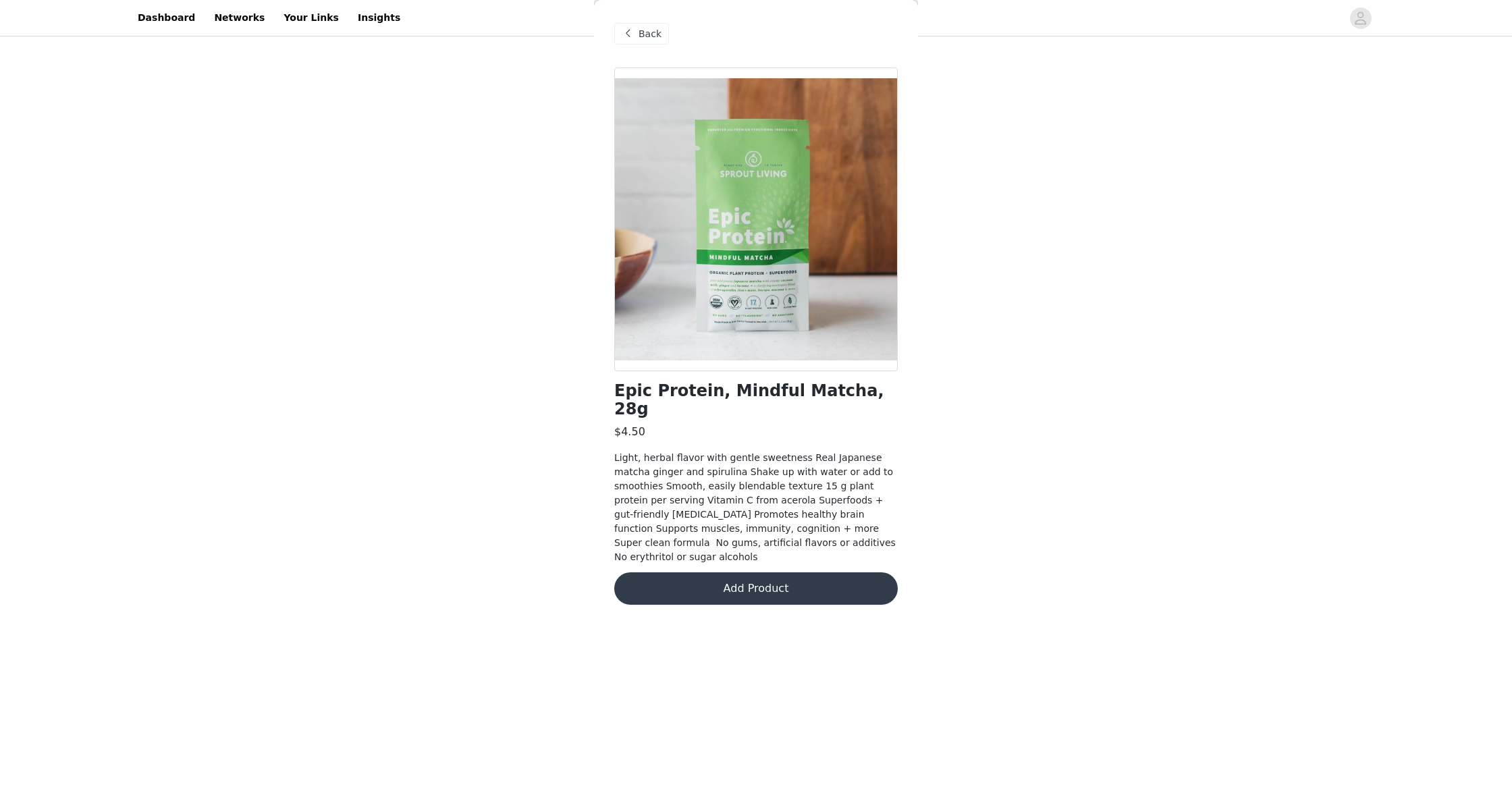
scroll to position [0, 0]
click at [808, 573] on button "Add Product" at bounding box center [756, 589] width 284 height 33
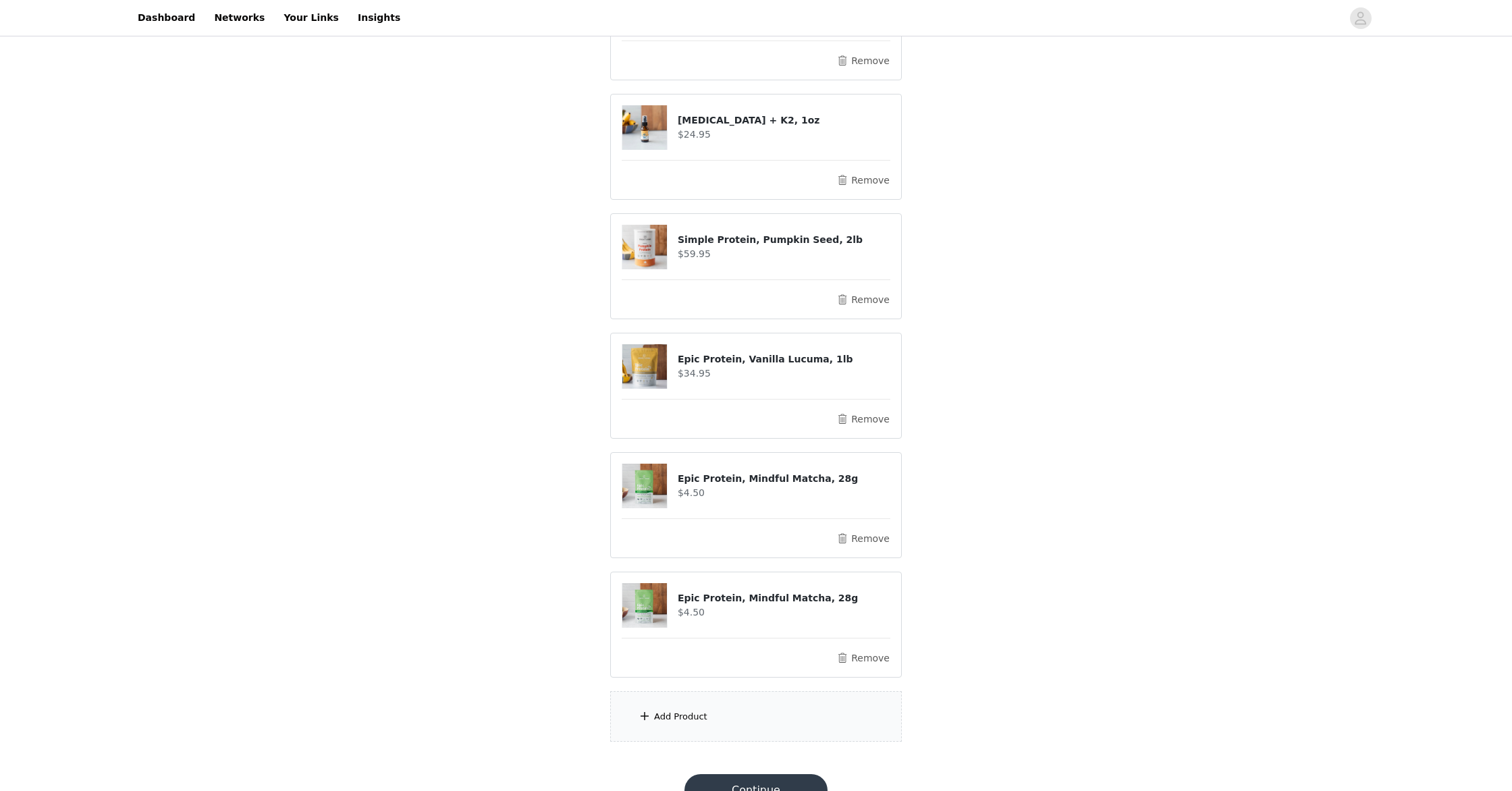
scroll to position [218, 0]
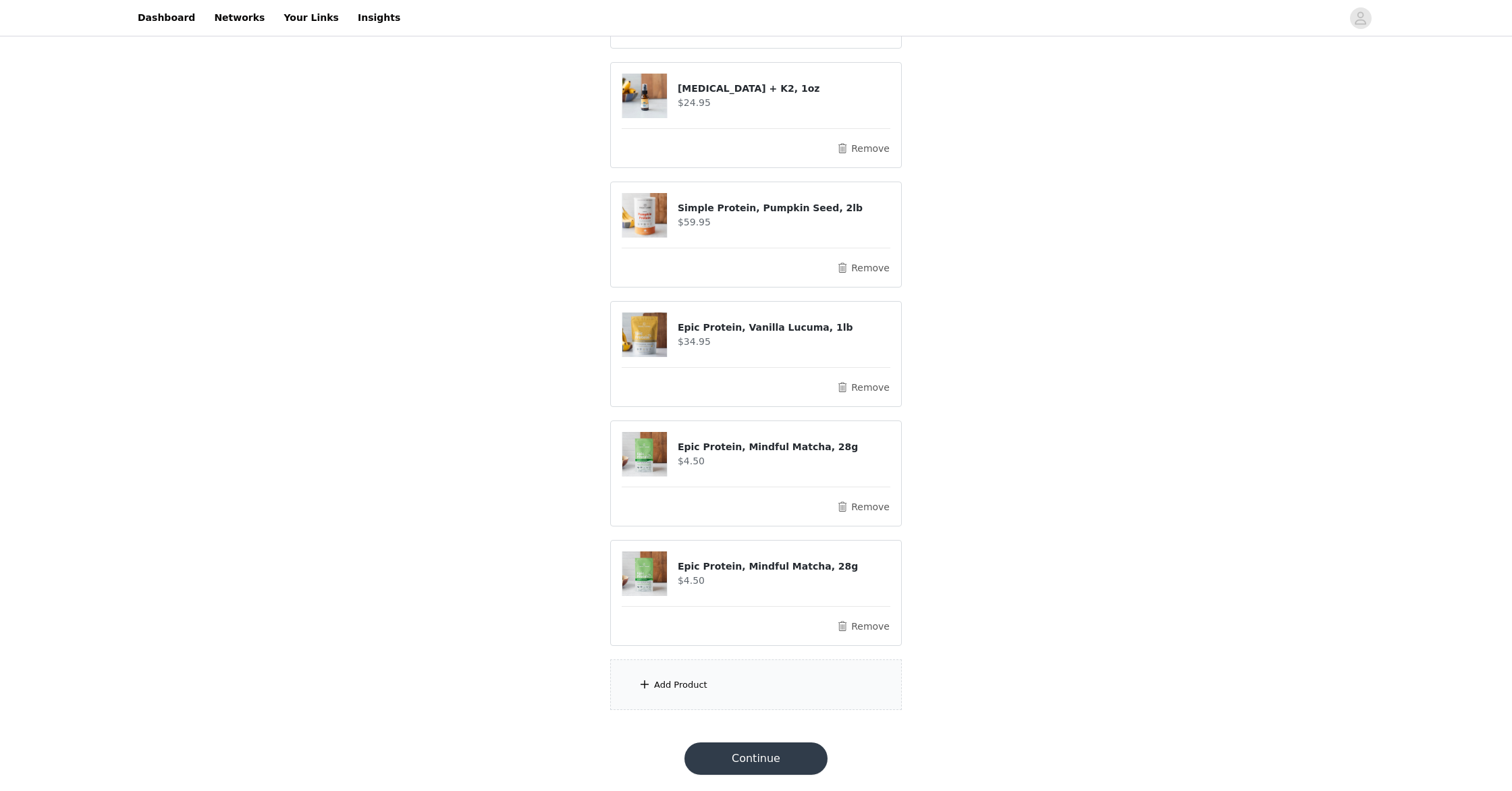
click at [689, 686] on div "Add Product" at bounding box center [680, 685] width 53 height 13
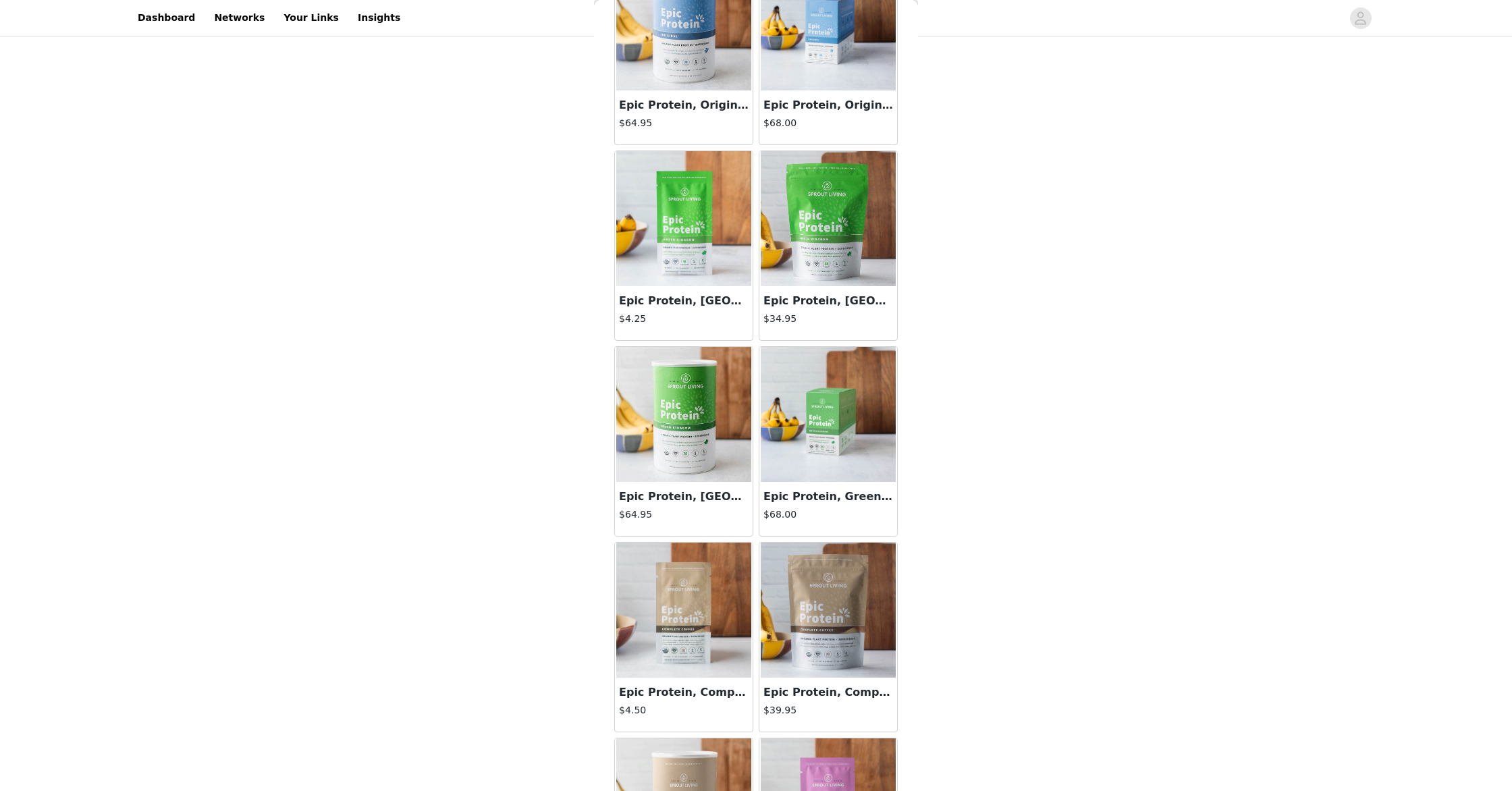
scroll to position [0, 0]
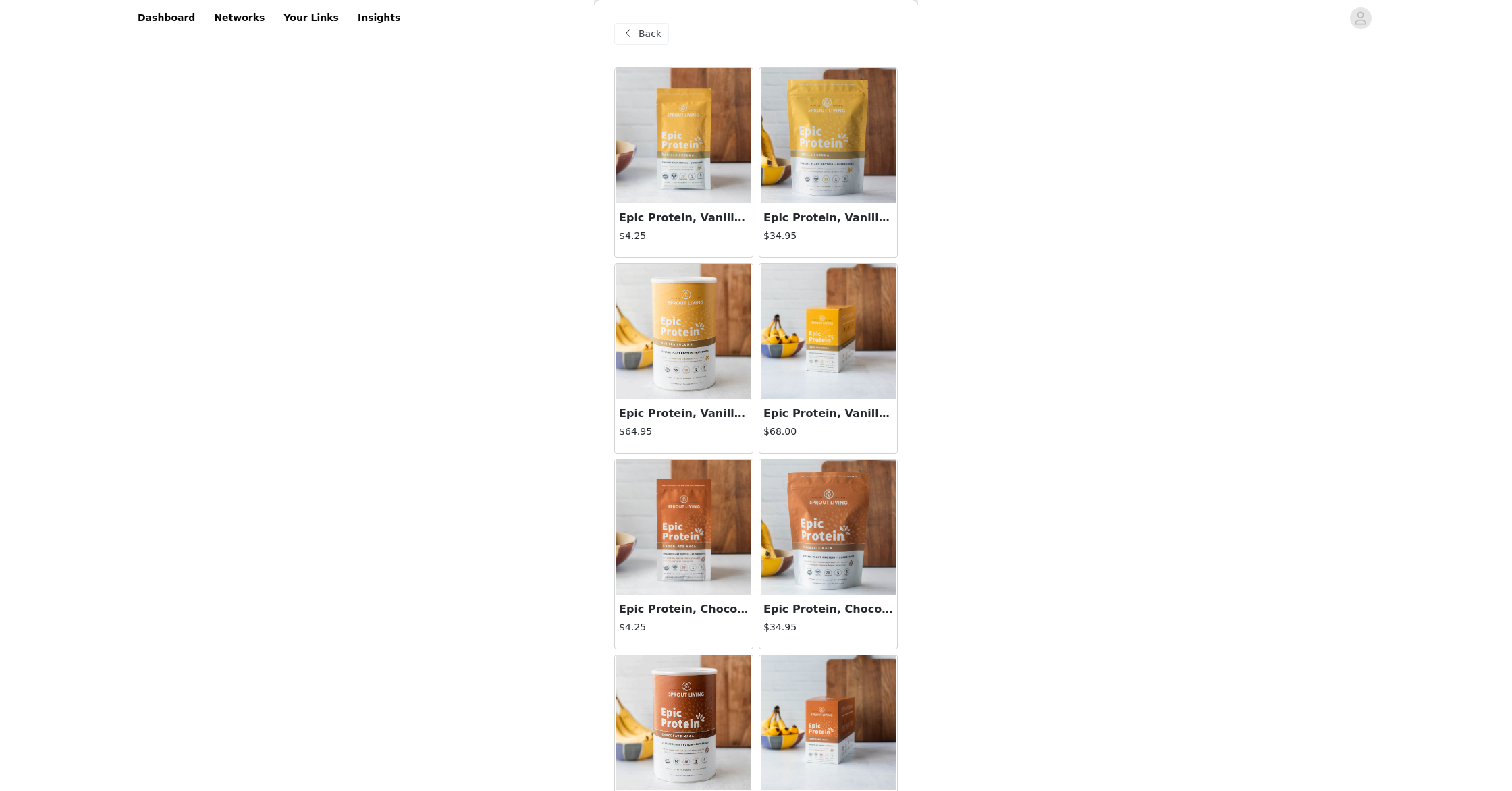
click at [721, 543] on img at bounding box center [684, 527] width 135 height 135
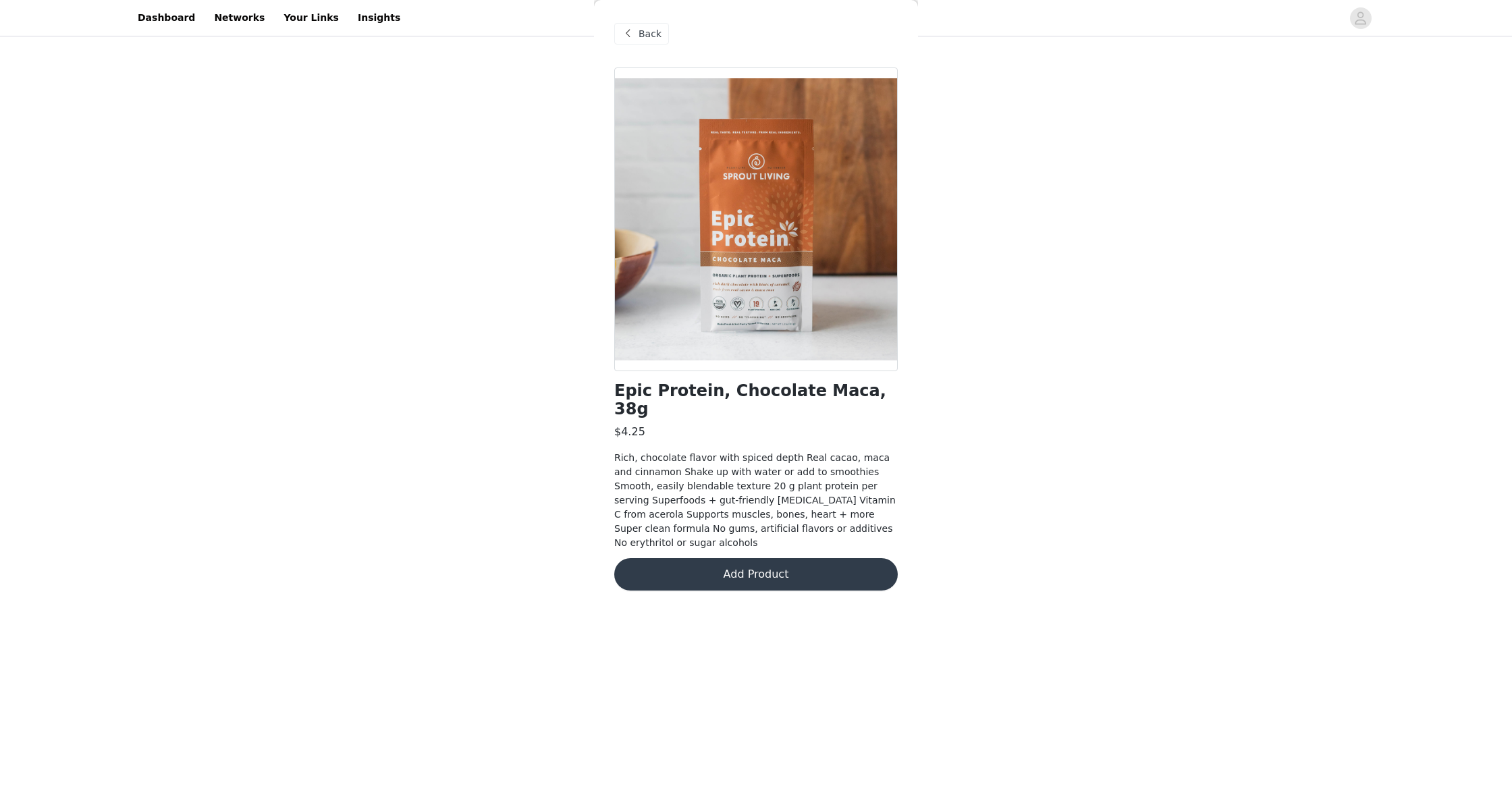
click at [743, 559] on button "Add Product" at bounding box center [756, 575] width 284 height 33
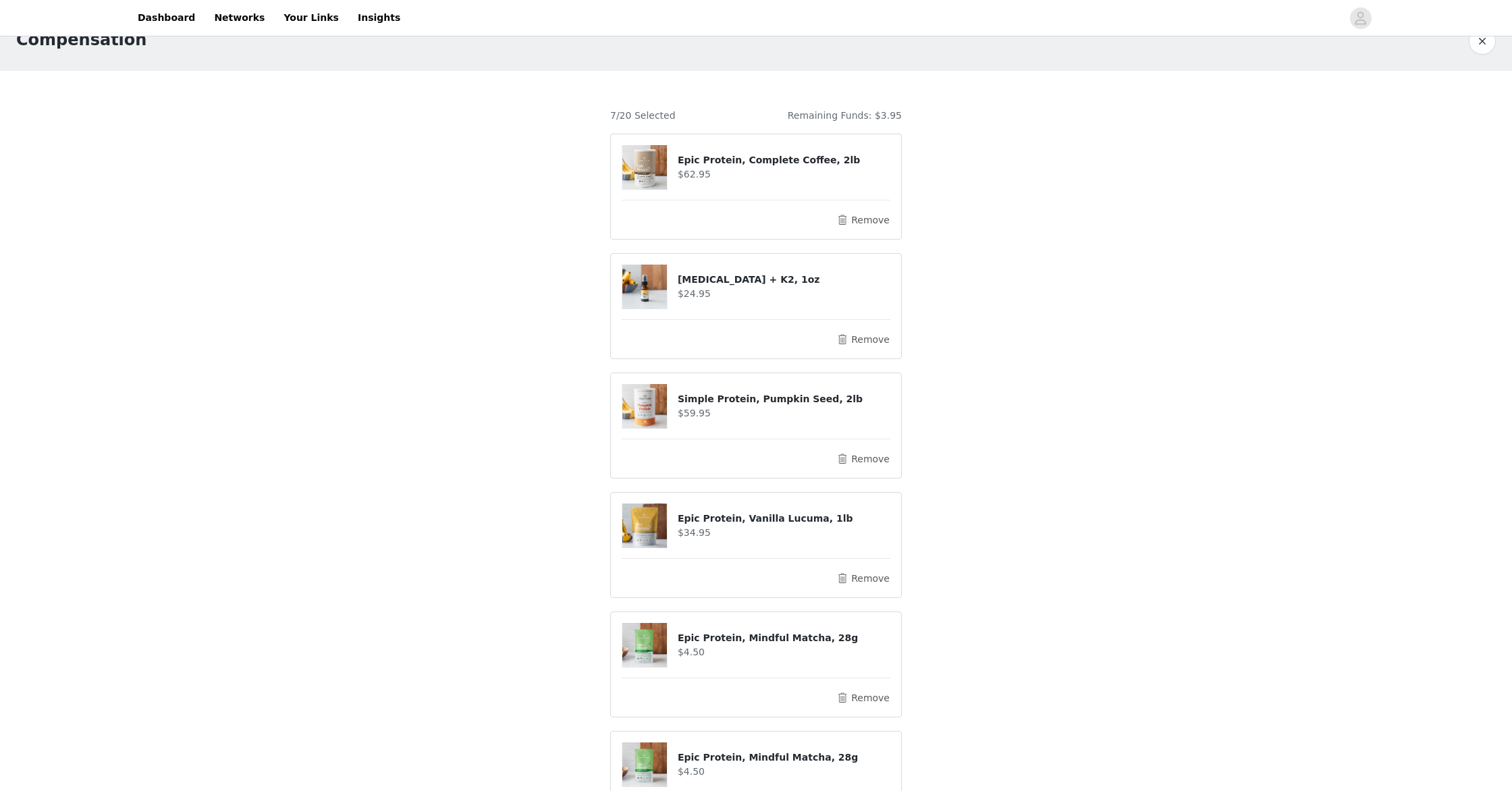
scroll to position [339, 0]
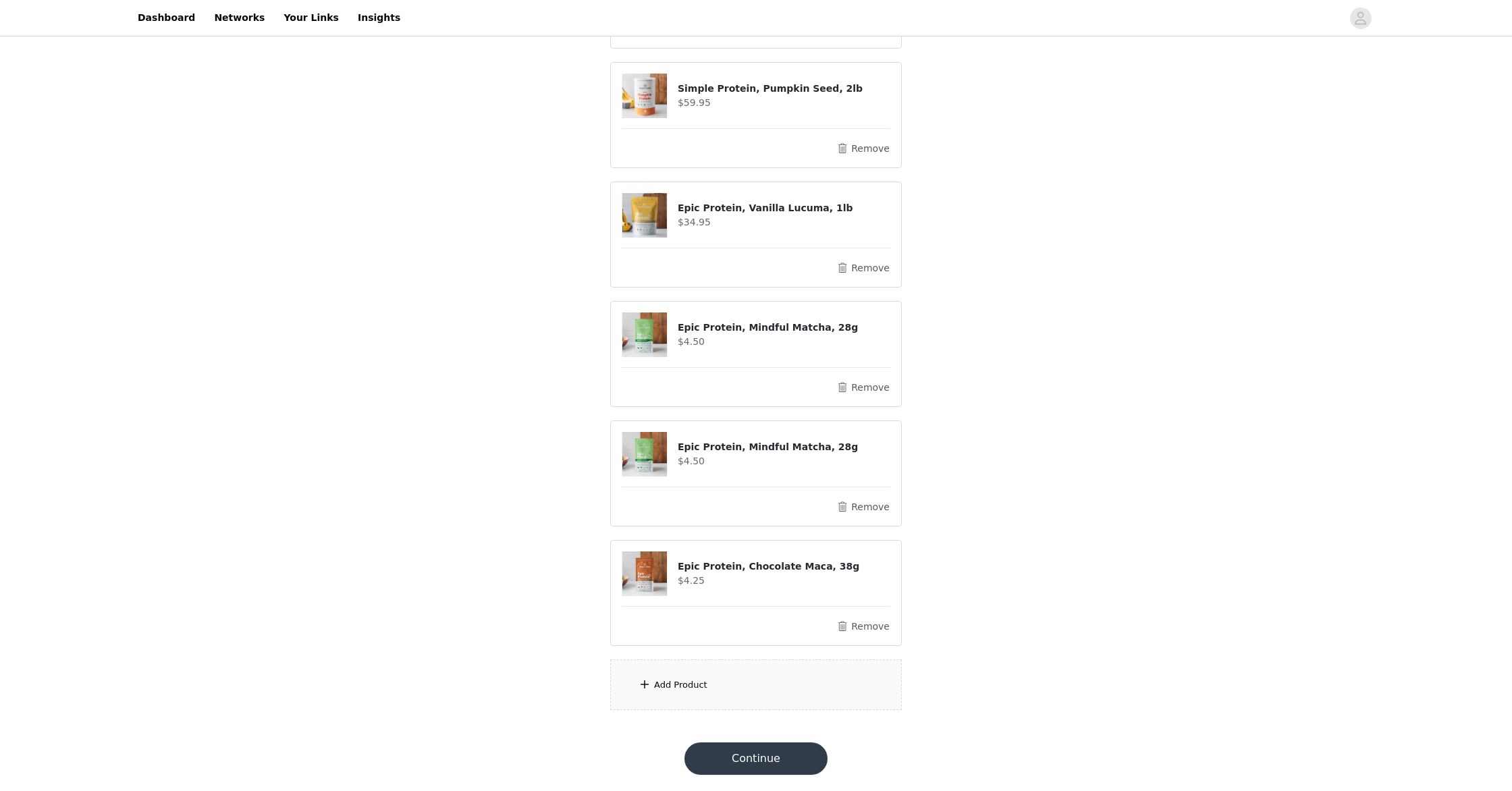
click at [724, 760] on button "Continue" at bounding box center [756, 758] width 143 height 33
